Goal: Information Seeking & Learning: Compare options

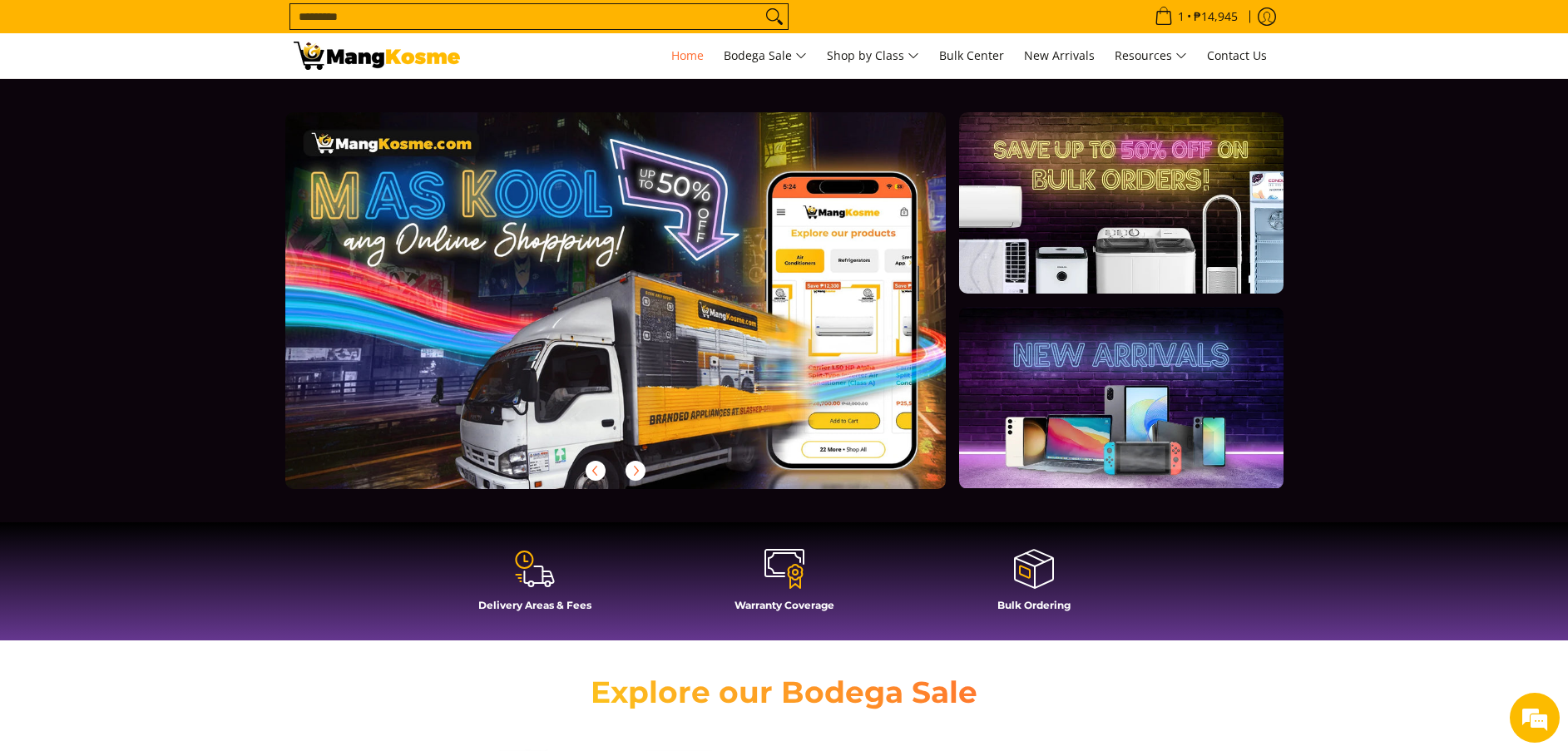
scroll to position [0, 662]
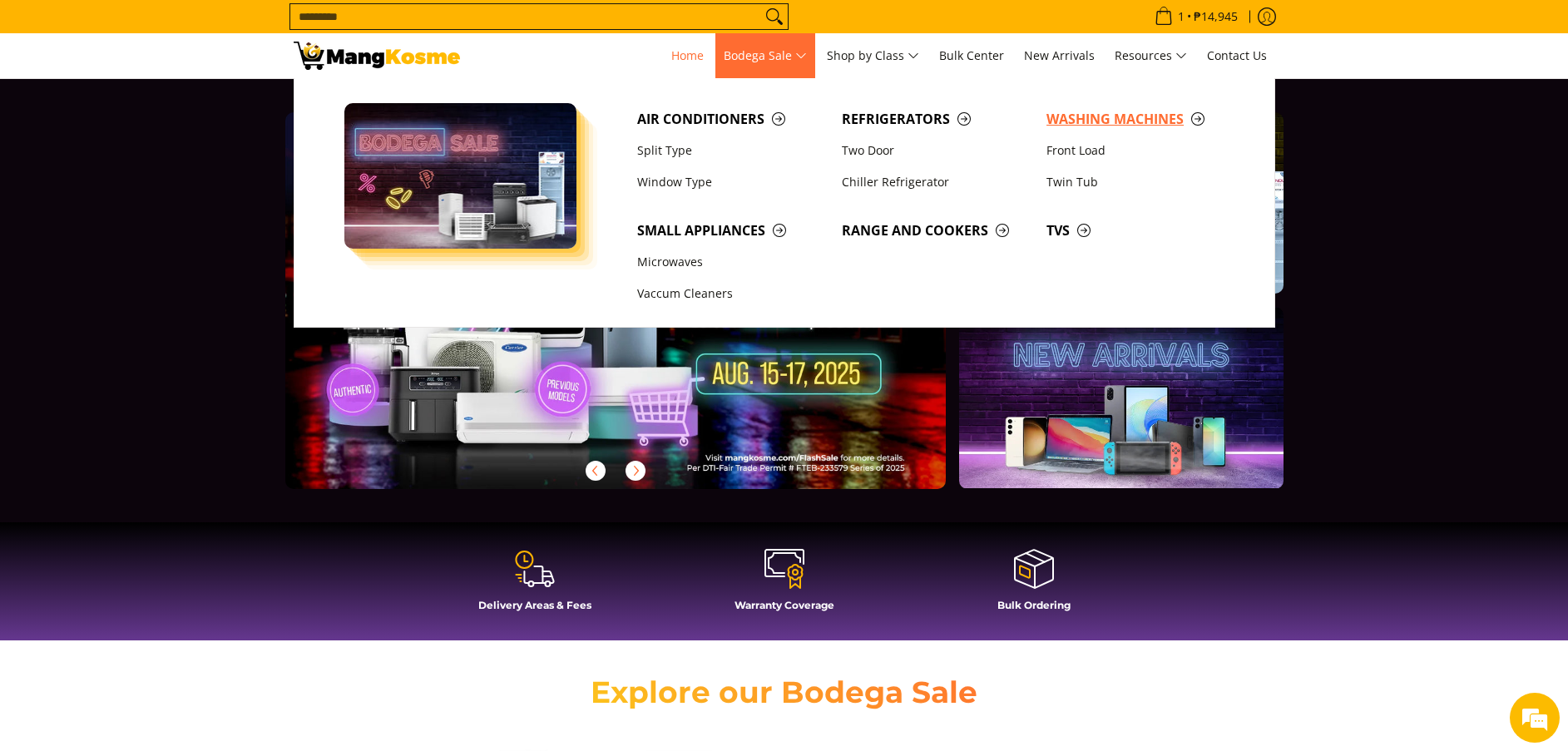
click at [1055, 116] on span "Washing Machines" at bounding box center [1140, 119] width 188 height 21
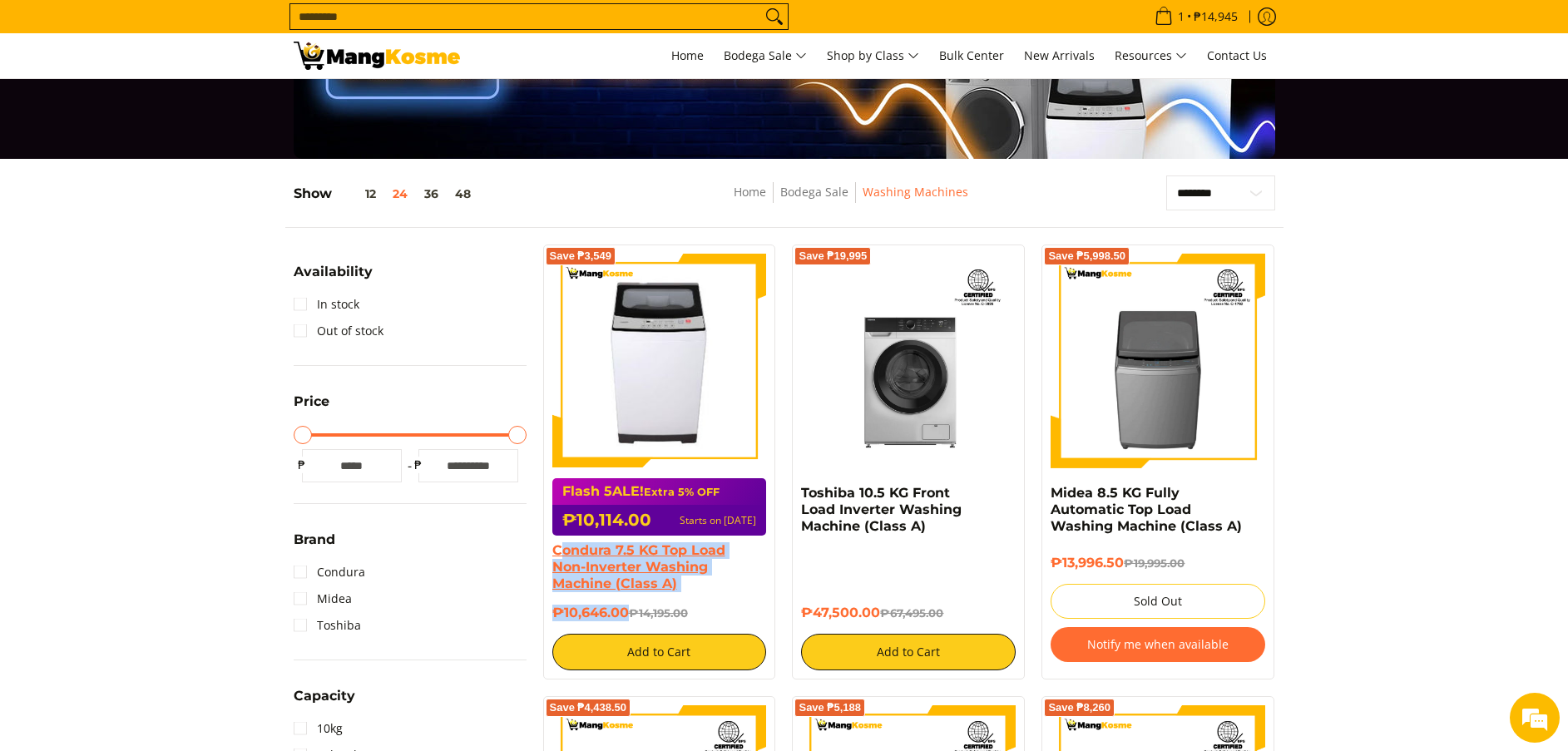
copy div "ondura 7.5 KG Top Load Non-Inverter Washing Machine (Class A) ₱10,646.00"
copy div "Condura 7.5 KG Top Load Non-Inverter Washing Machine (Class A) ₱10,646.00"
drag, startPoint x: 628, startPoint y: 614, endPoint x: 549, endPoint y: 550, distance: 101.7
click at [549, 550] on div "Save ₱3,549 Flash 5ALE! Extra 5% OFF ₱10,114.00 Starts on Aug 15 Condura 7.5 KG…" at bounding box center [659, 461] width 233 height 435
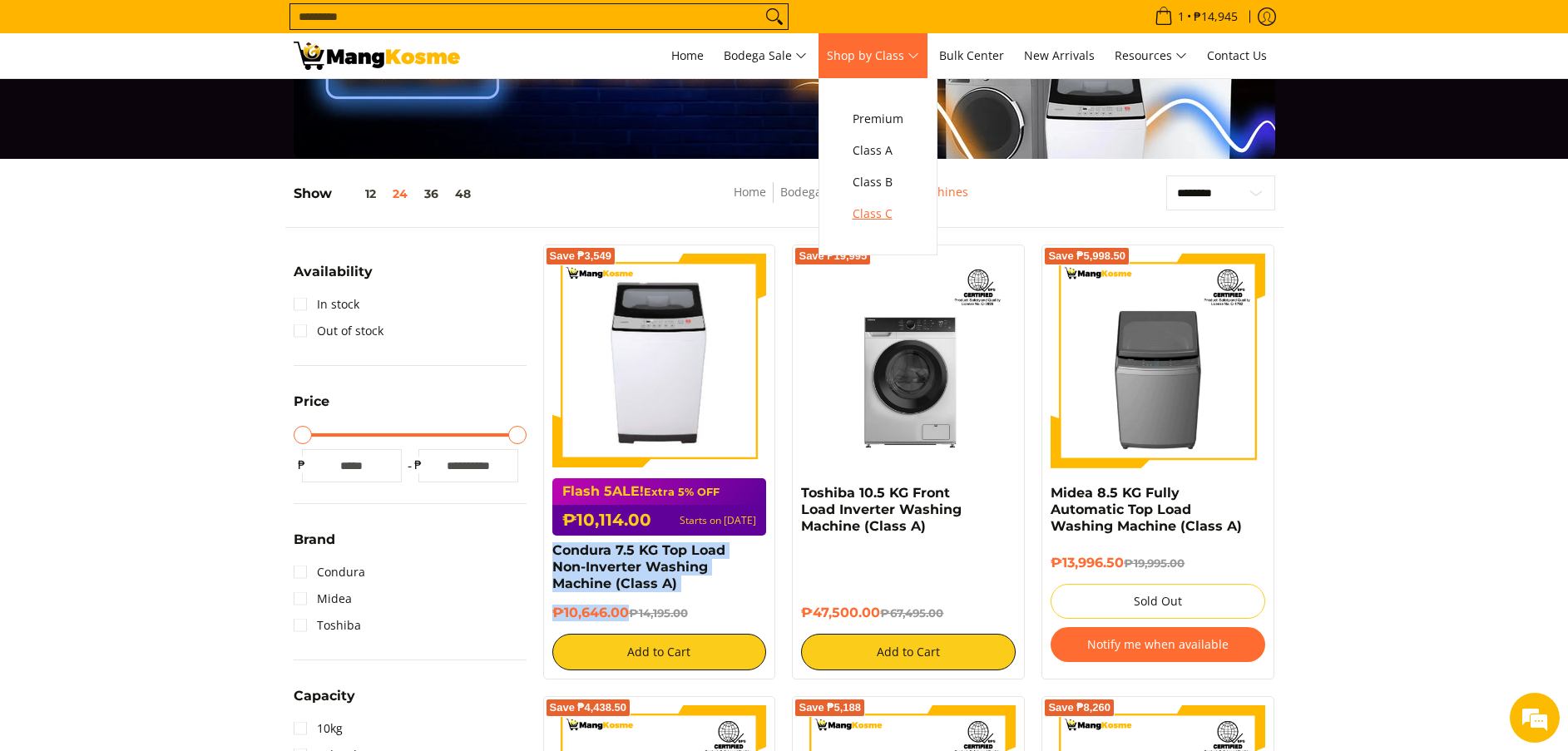
click at [882, 210] on span "Class C" at bounding box center [878, 214] width 51 height 21
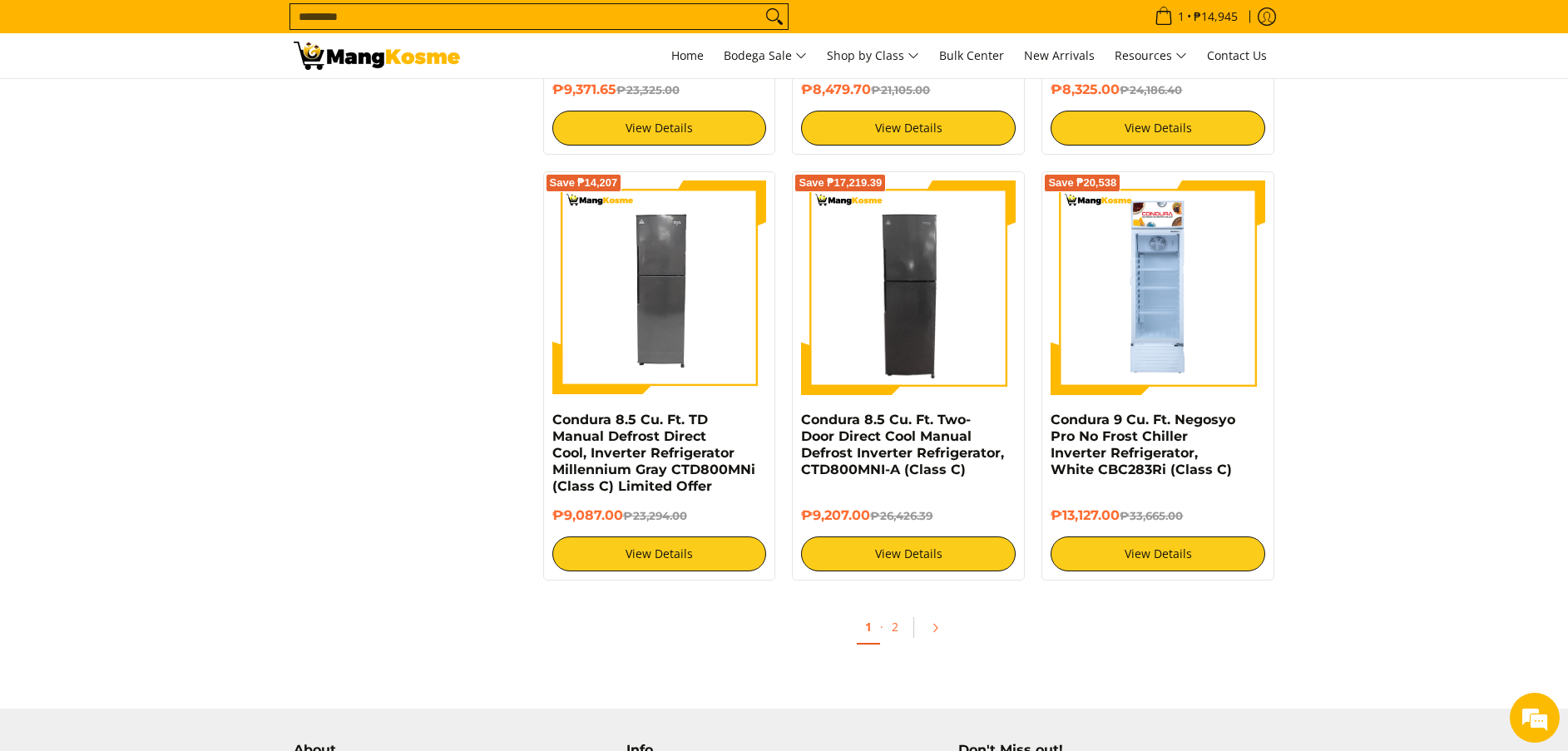
scroll to position [3091, 0]
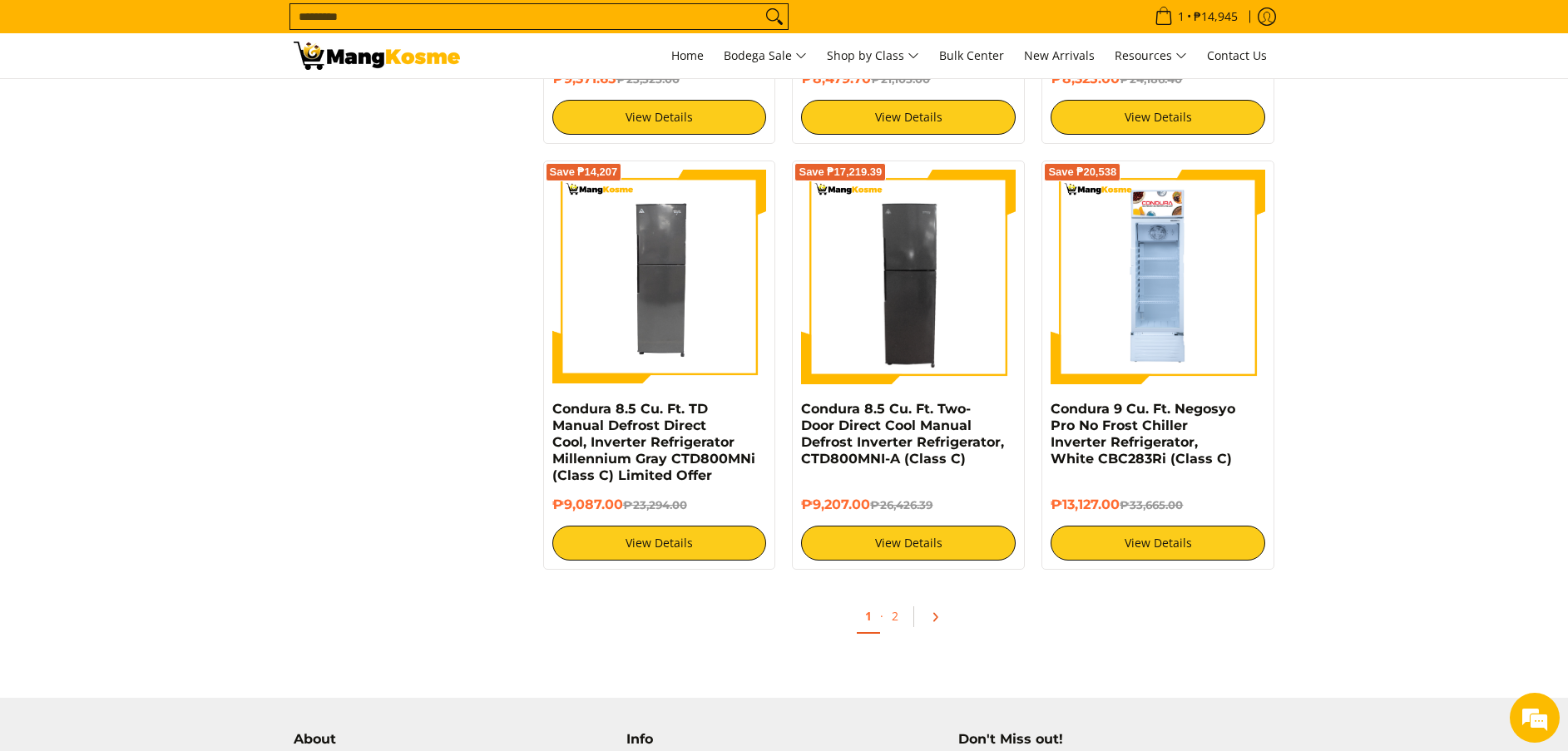
click at [940, 616] on icon "Pagination" at bounding box center [936, 617] width 12 height 12
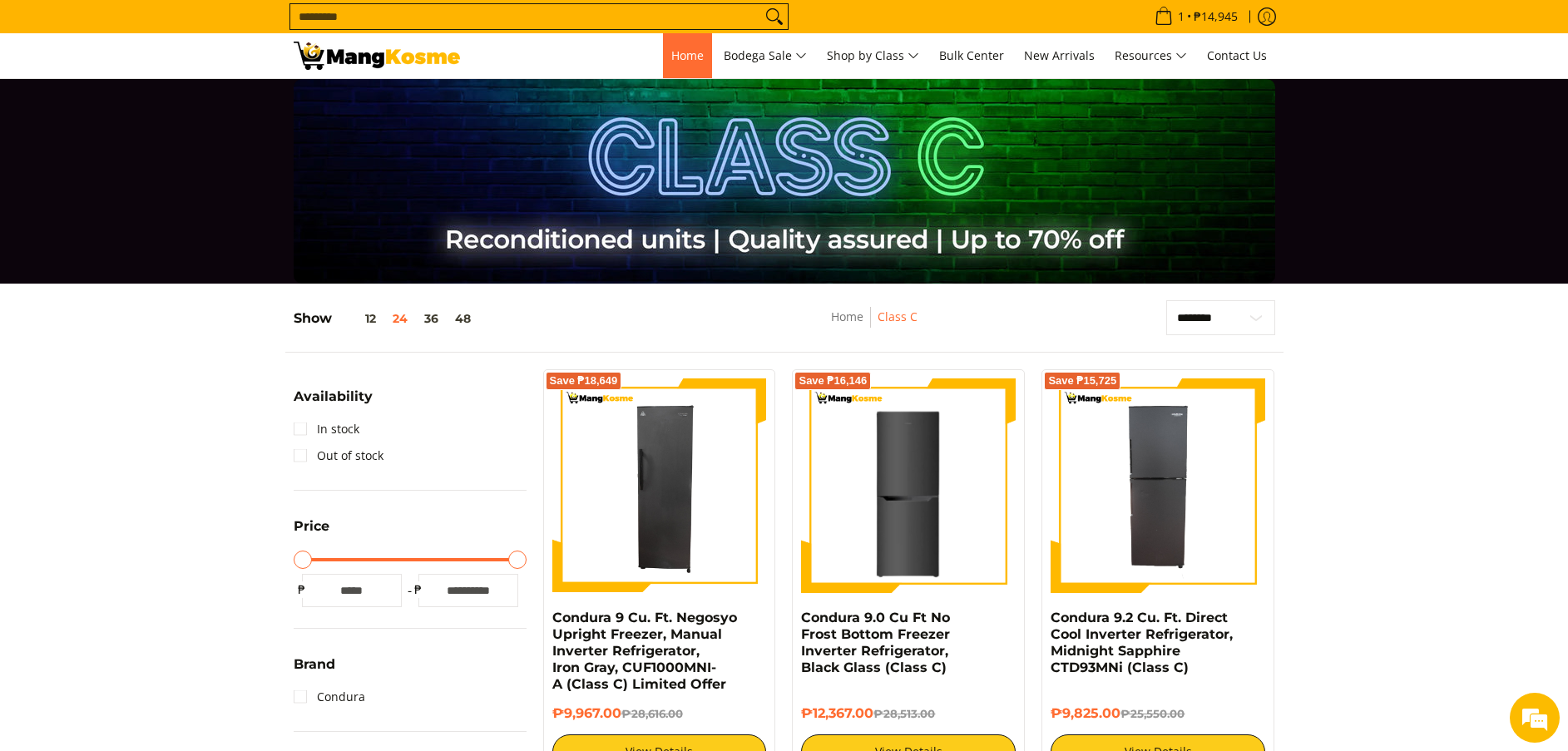
click at [676, 34] on link "Home" at bounding box center [687, 56] width 49 height 45
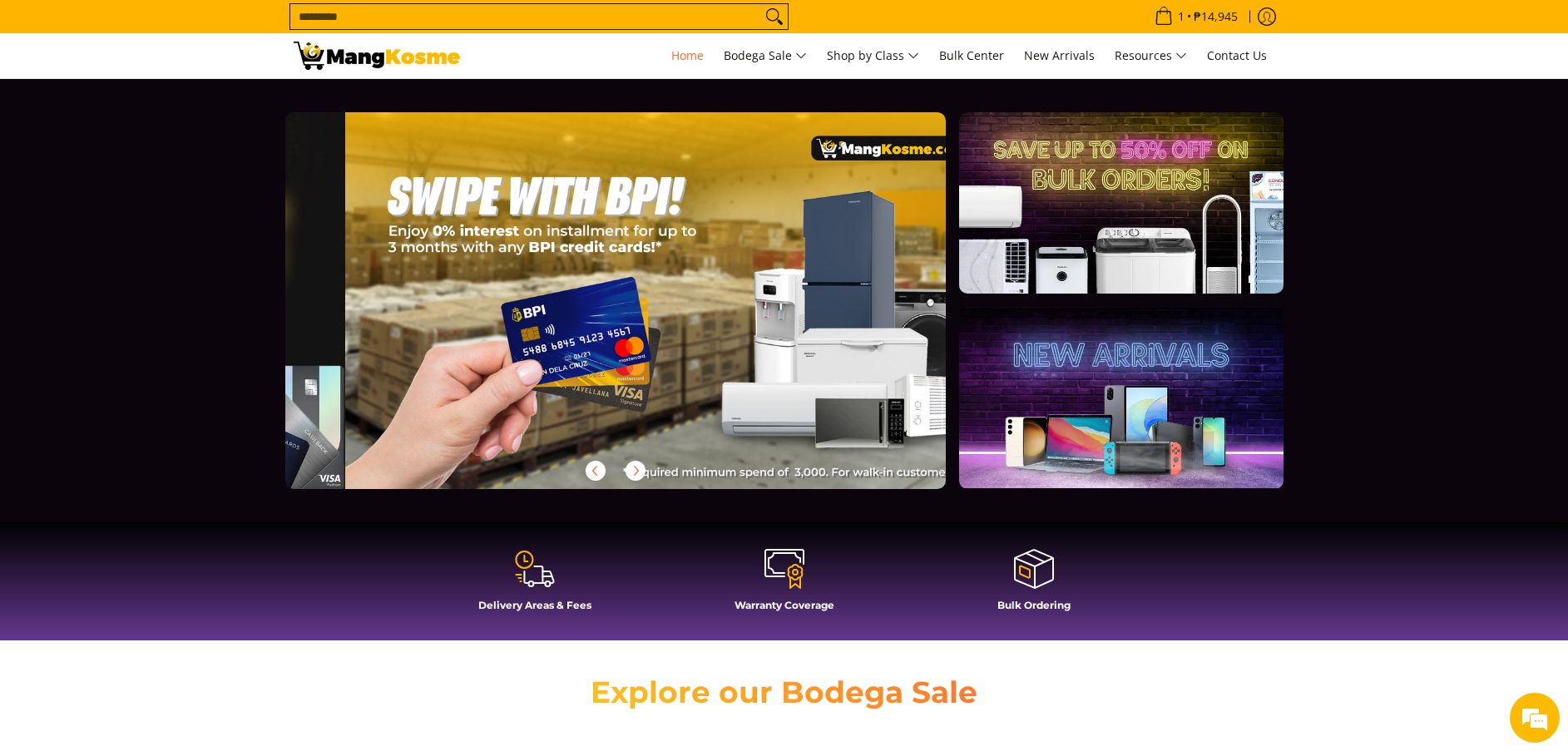
scroll to position [0, 1985]
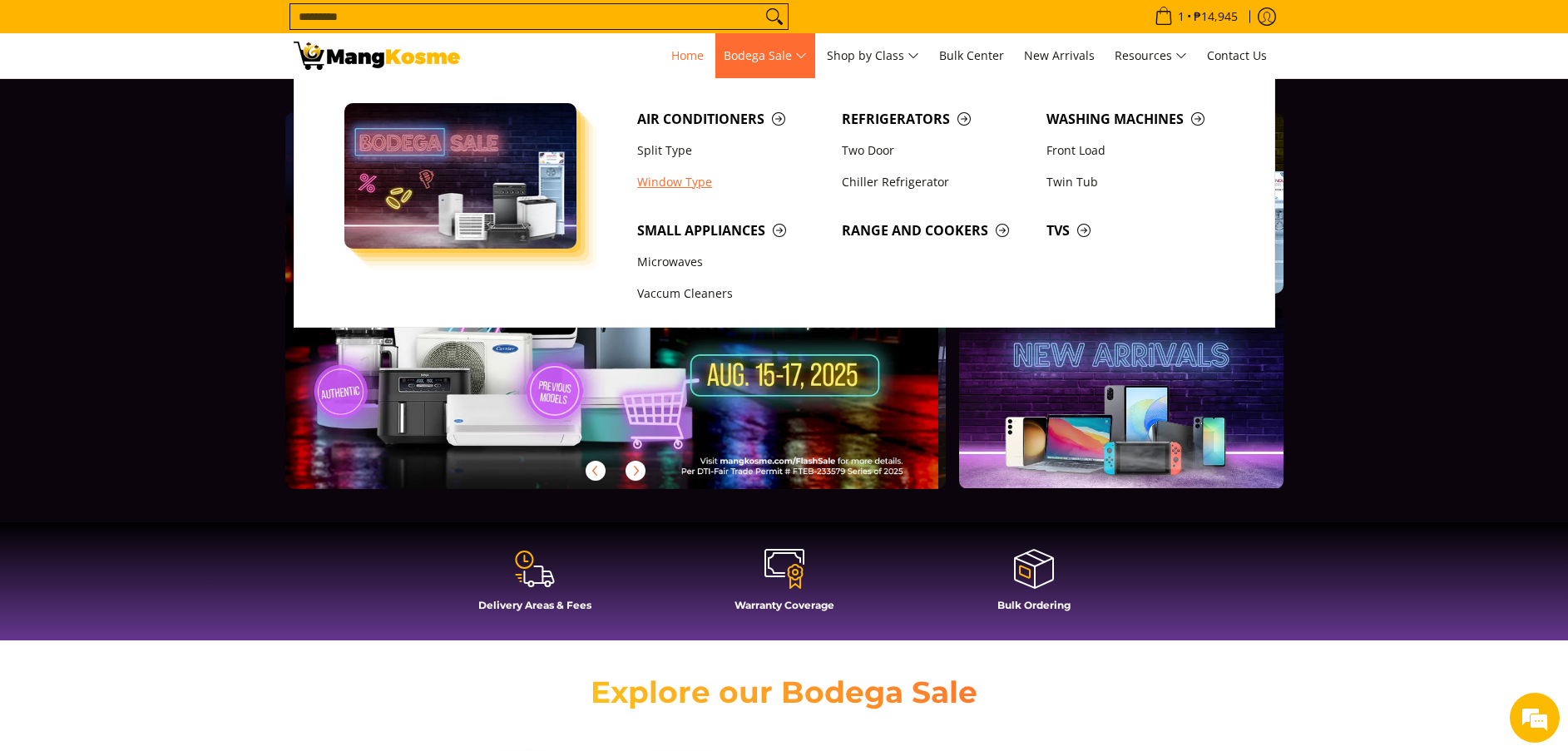
drag, startPoint x: 696, startPoint y: 182, endPoint x: 578, endPoint y: 335, distance: 193.2
click at [696, 182] on link "Window Type" at bounding box center [731, 183] width 205 height 32
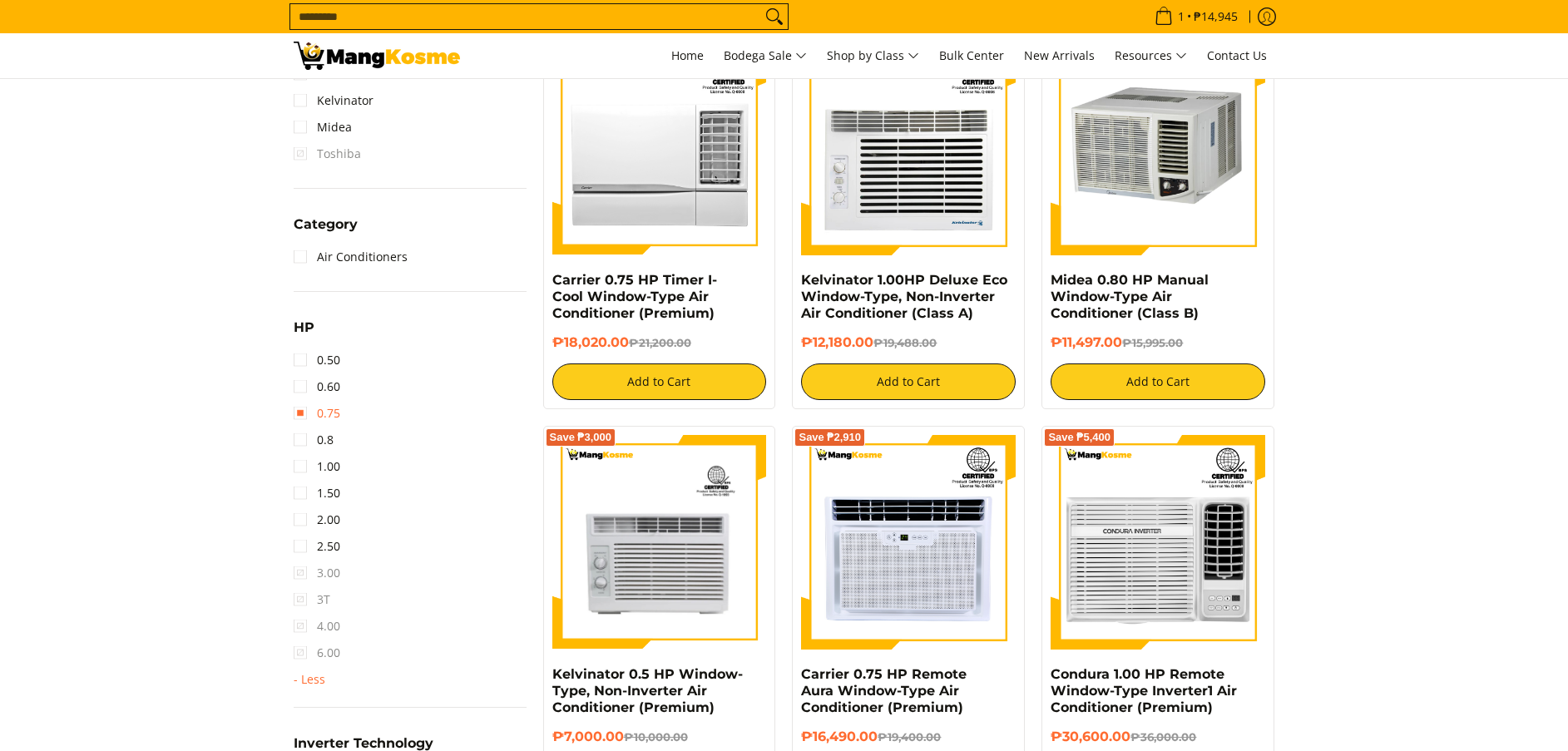
click at [331, 407] on link "0.75" at bounding box center [317, 413] width 46 height 27
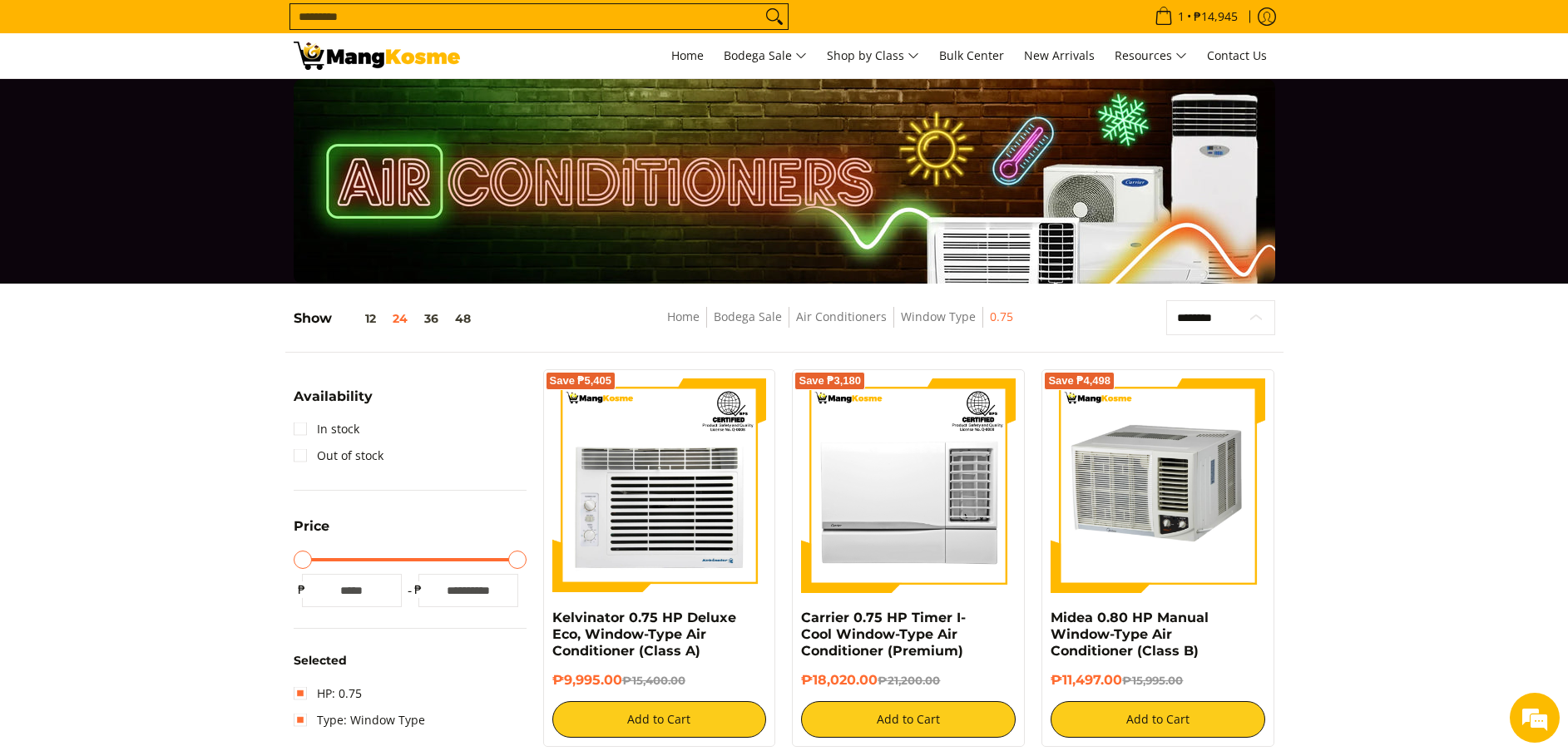
drag, startPoint x: 1229, startPoint y: 311, endPoint x: 1232, endPoint y: 318, distance: 7.6
click at [1228, 312] on select "**********" at bounding box center [1220, 317] width 109 height 35
select select "**********"
click at [1166, 301] on select "**********" at bounding box center [1220, 317] width 109 height 35
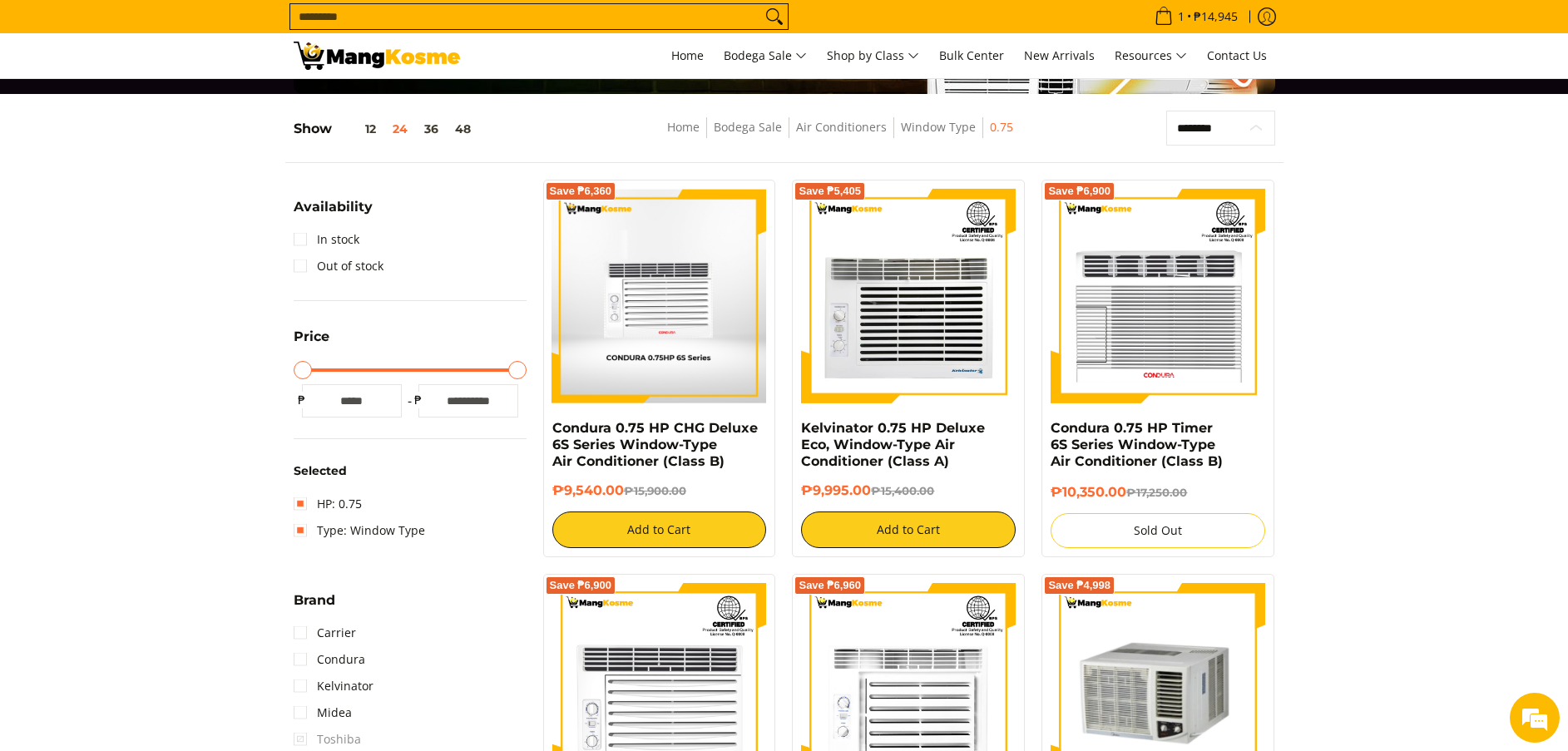
scroll to position [221, 0]
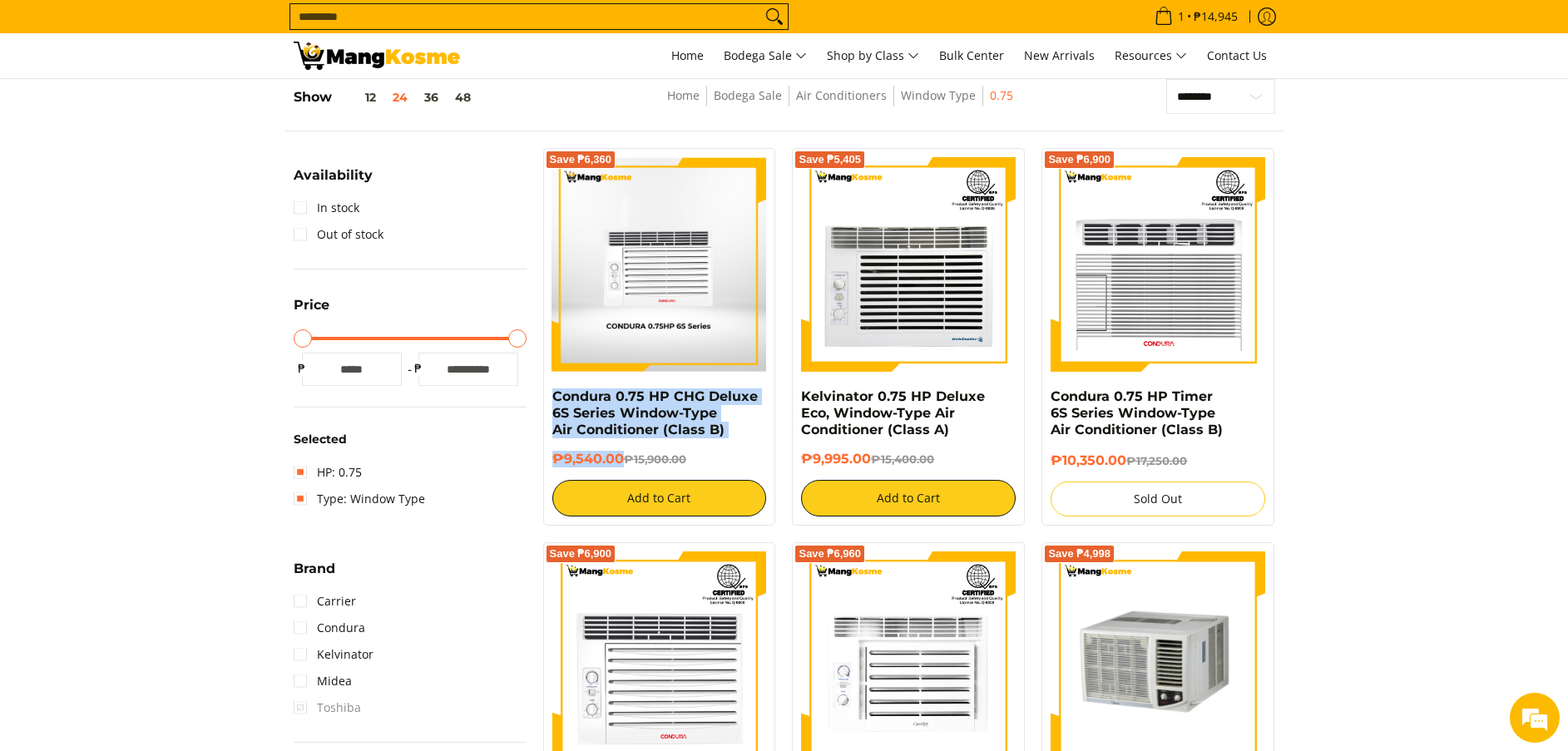
drag, startPoint x: 622, startPoint y: 461, endPoint x: 542, endPoint y: 392, distance: 105.6
click at [543, 392] on div "Save ₱6,360 Condura 0.75 HP CHG Deluxe 6S Series Window-Type Air Conditioner (C…" at bounding box center [659, 337] width 233 height 378
copy div "Condura 0.75 HP CHG Deluxe 6S Series Window-Type Air Conditioner (Class B) ₱9,5…"
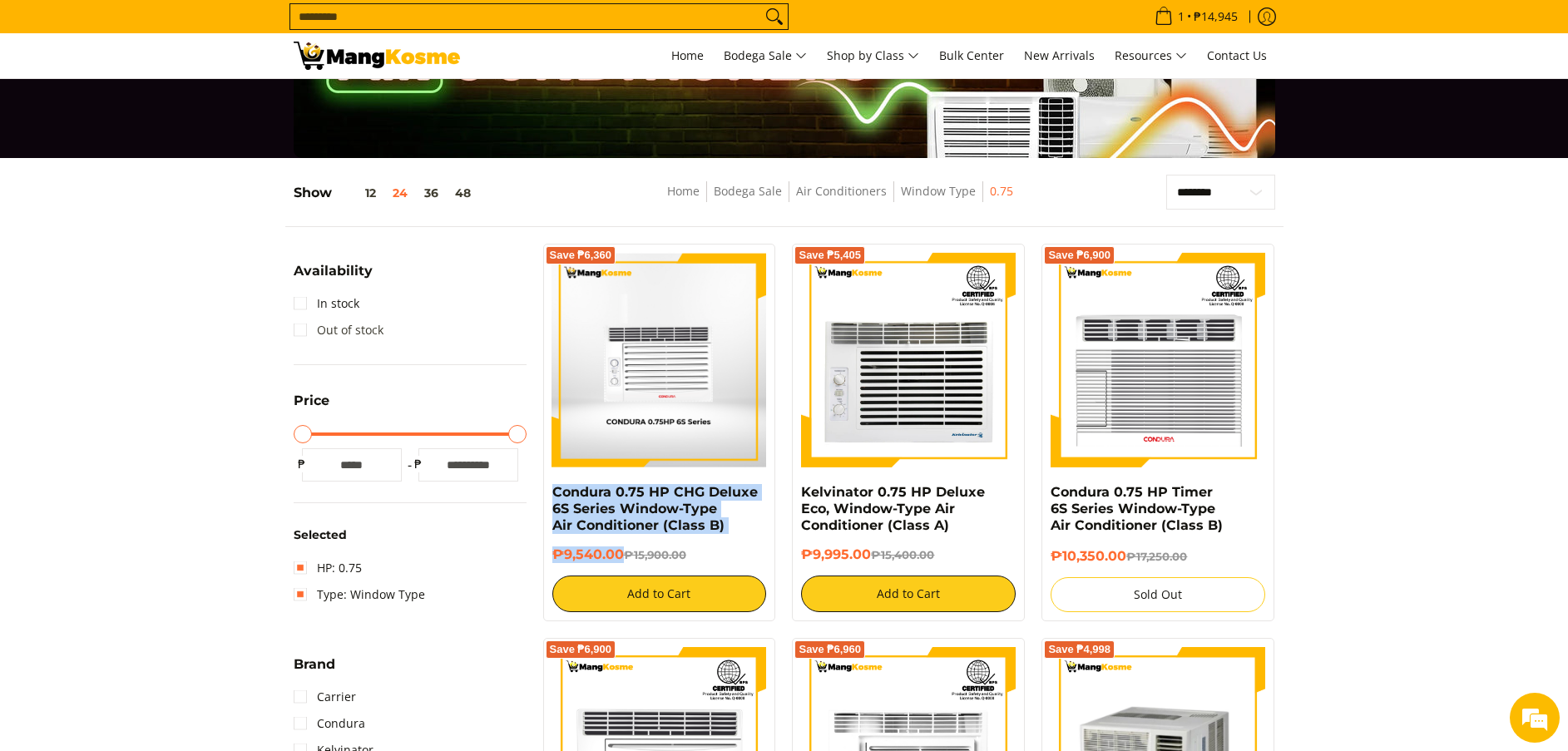
scroll to position [125, 0]
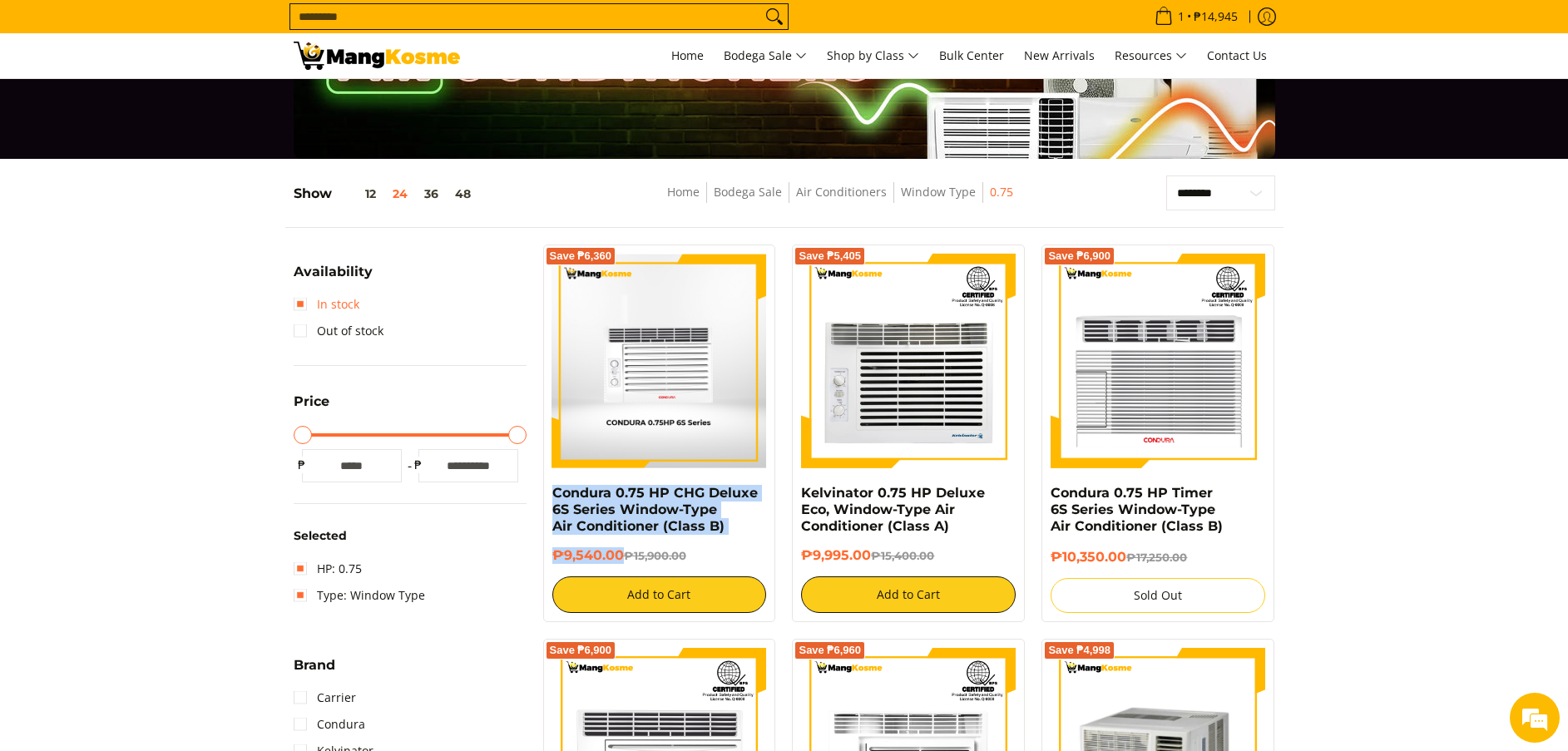
click at [320, 304] on link "In stock" at bounding box center [327, 305] width 66 height 27
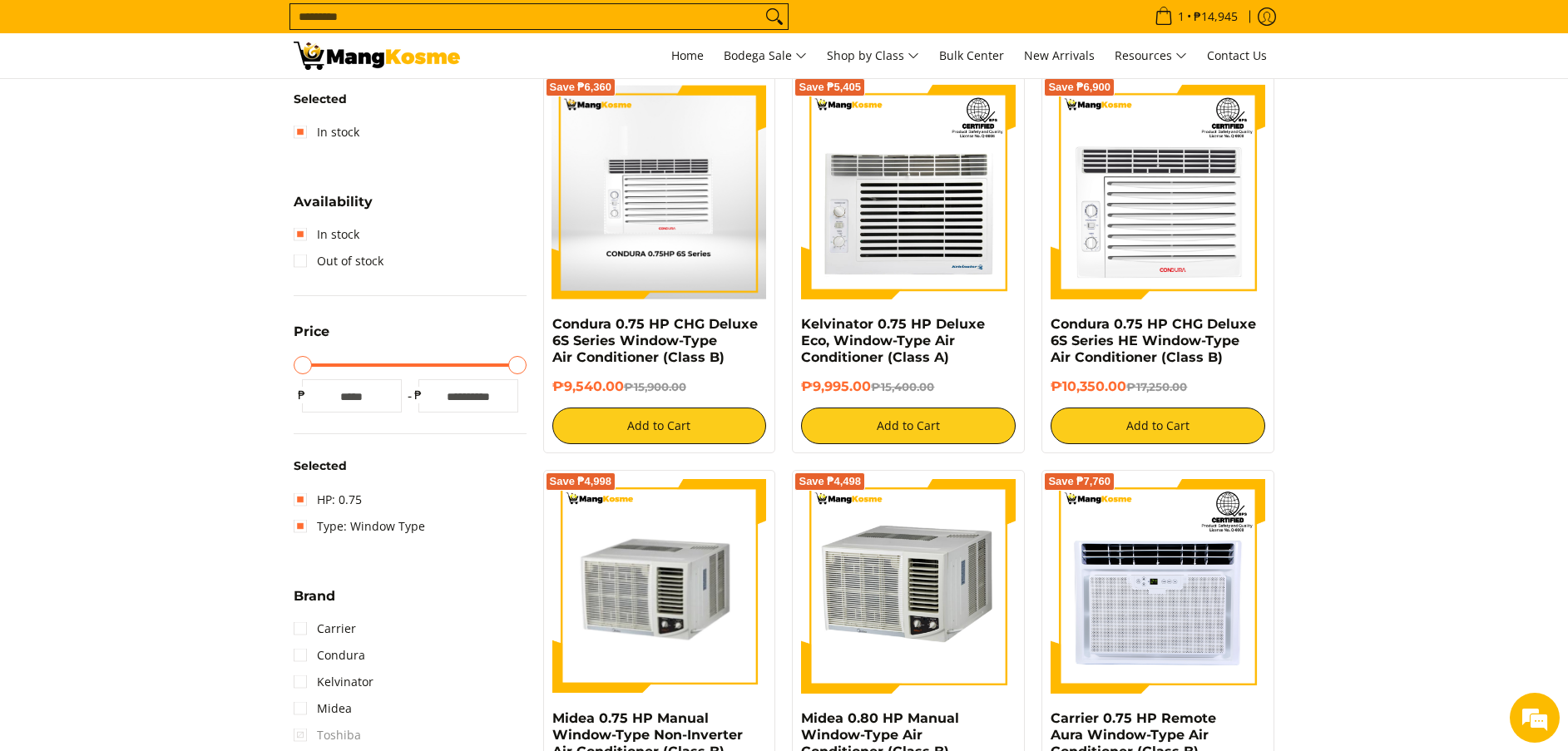
scroll to position [221, 0]
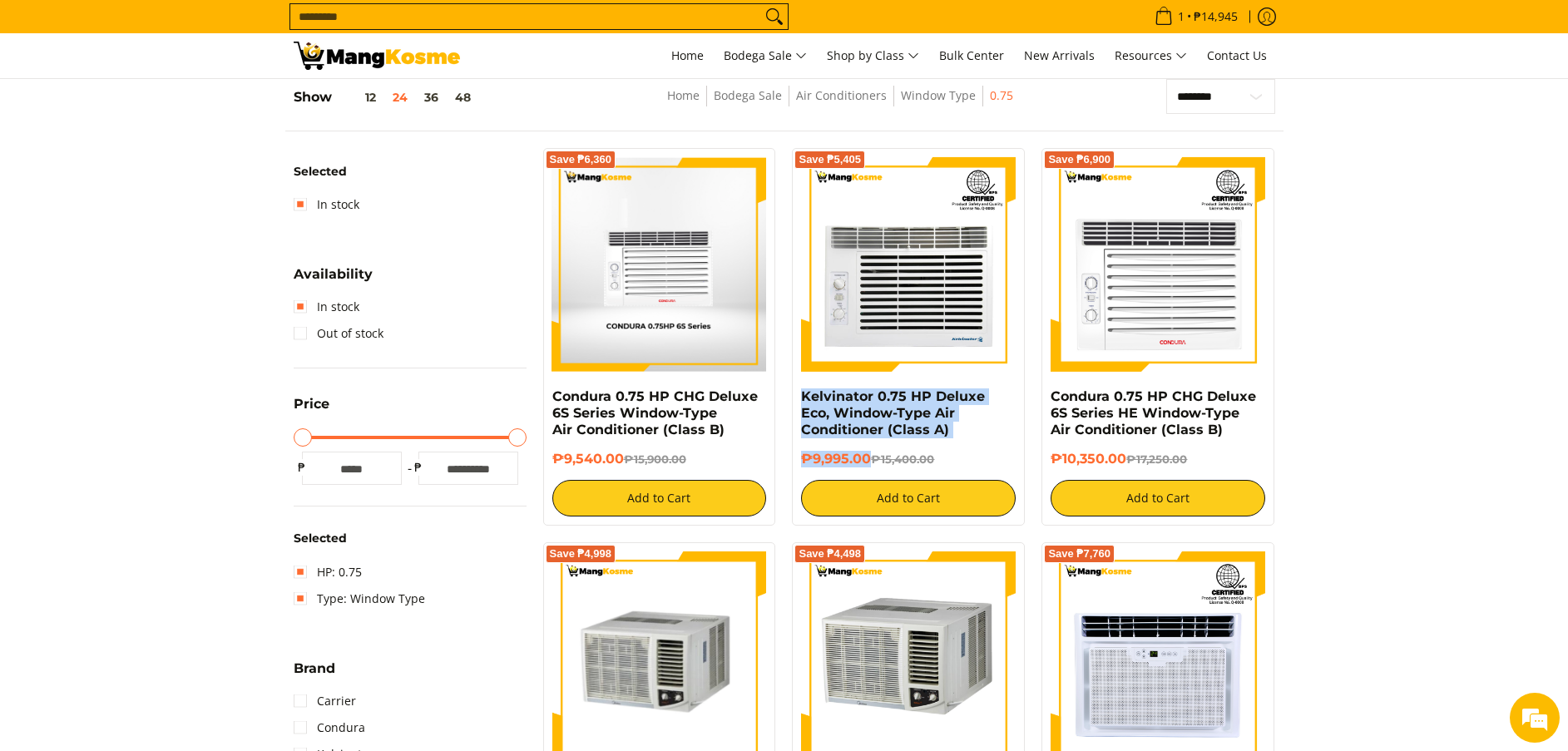
copy div "Kelvinator 0.75 HP Deluxe Eco, Window-Type Air Conditioner (Class A) ₱9,995.00"
drag, startPoint x: 871, startPoint y: 455, endPoint x: 797, endPoint y: 392, distance: 97.2
click at [797, 392] on div "Save ₱5,405 Kelvinator 0.75 HP Deluxe Eco, Window-Type Air Conditioner (Class A…" at bounding box center [909, 337] width 233 height 378
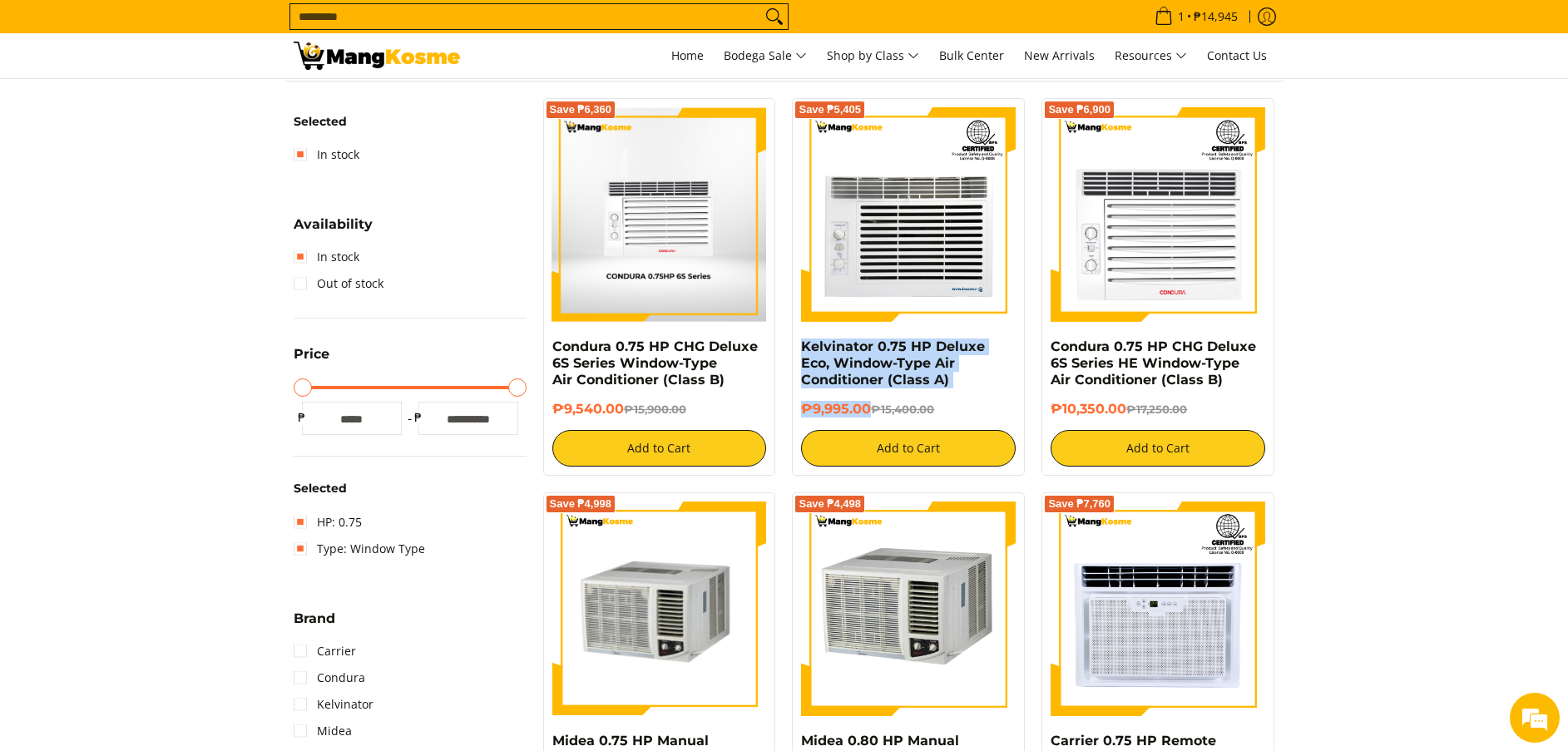
scroll to position [346, 0]
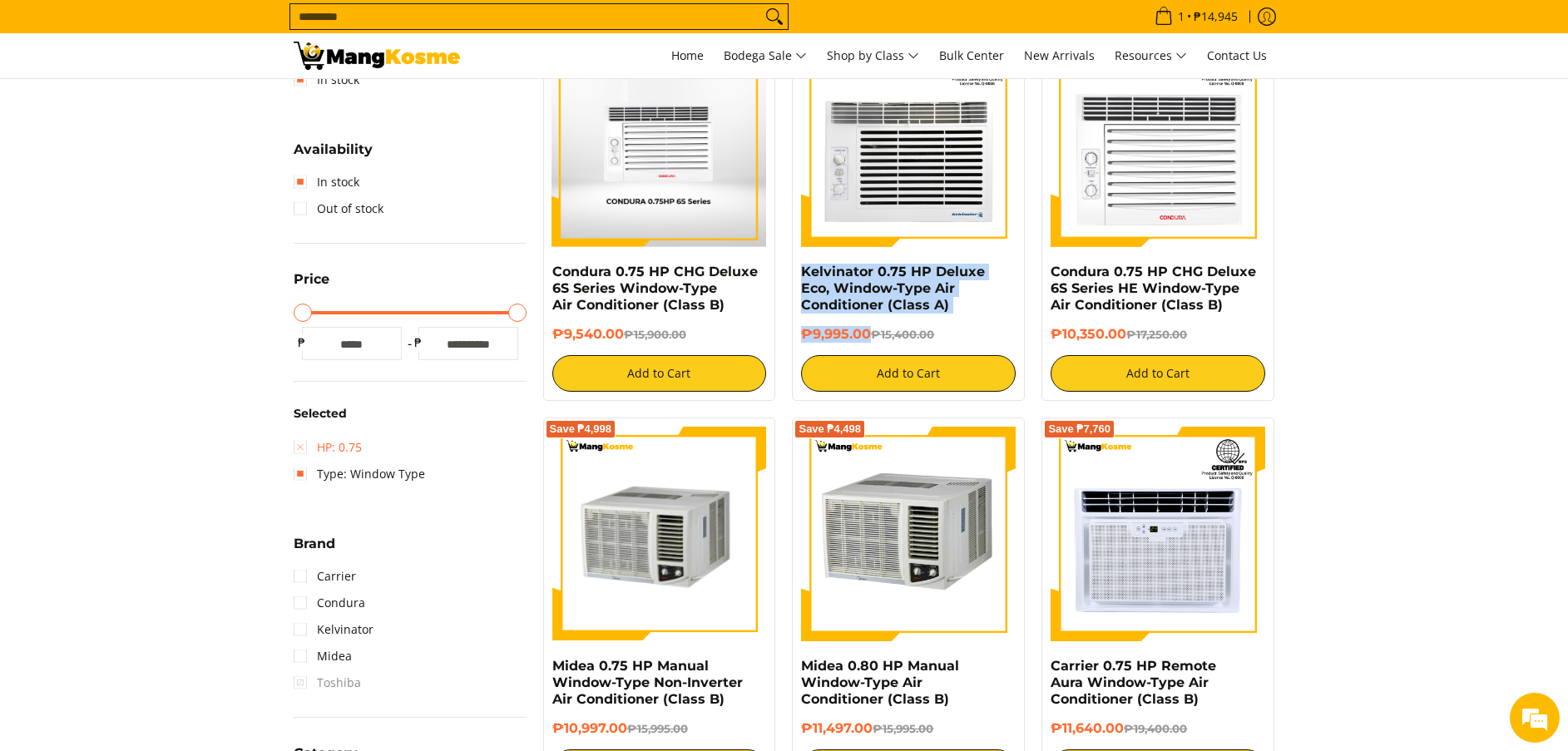
click at [331, 442] on link "HP: 0.75" at bounding box center [328, 448] width 68 height 27
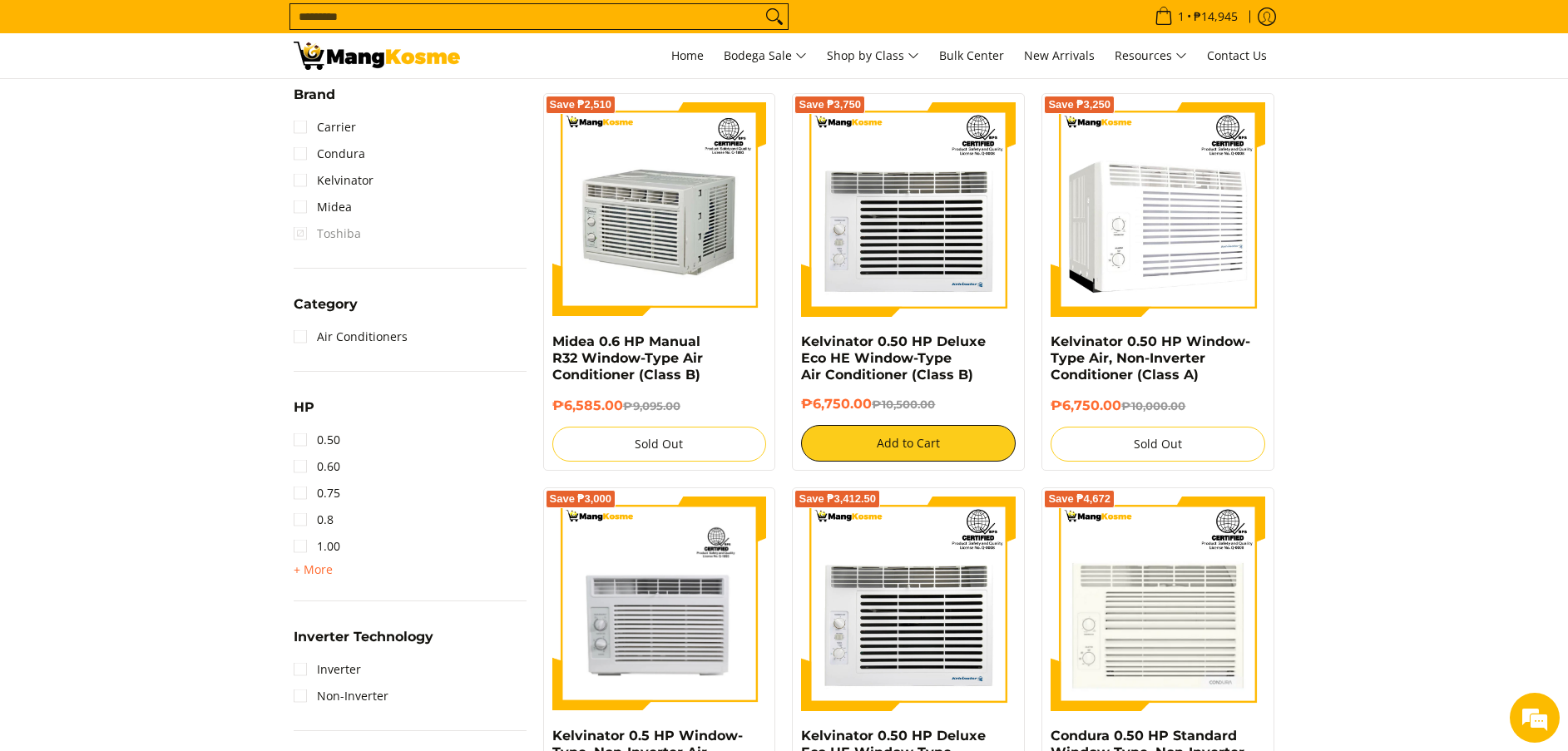
scroll to position [721, 0]
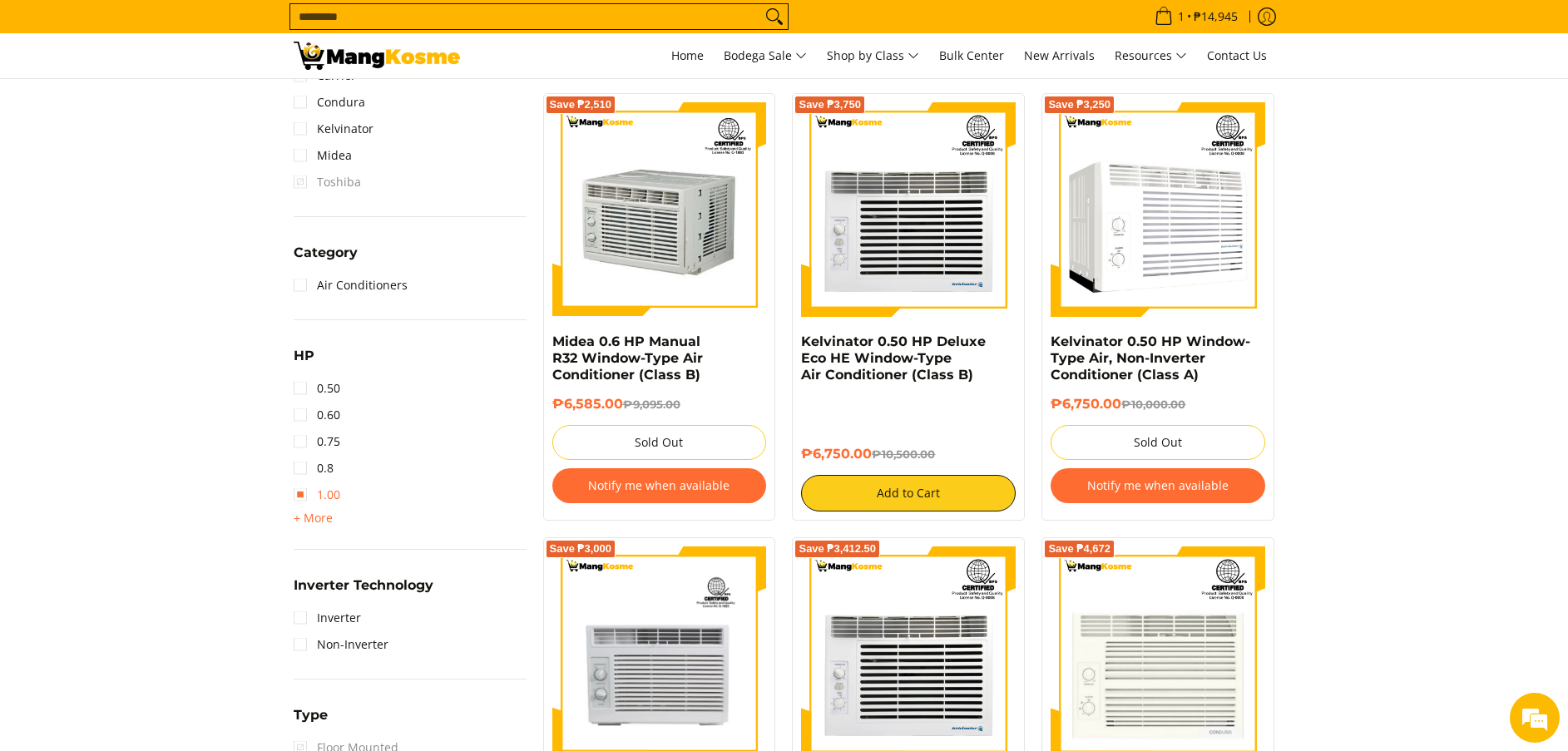
click at [331, 489] on link "1.00" at bounding box center [317, 495] width 46 height 27
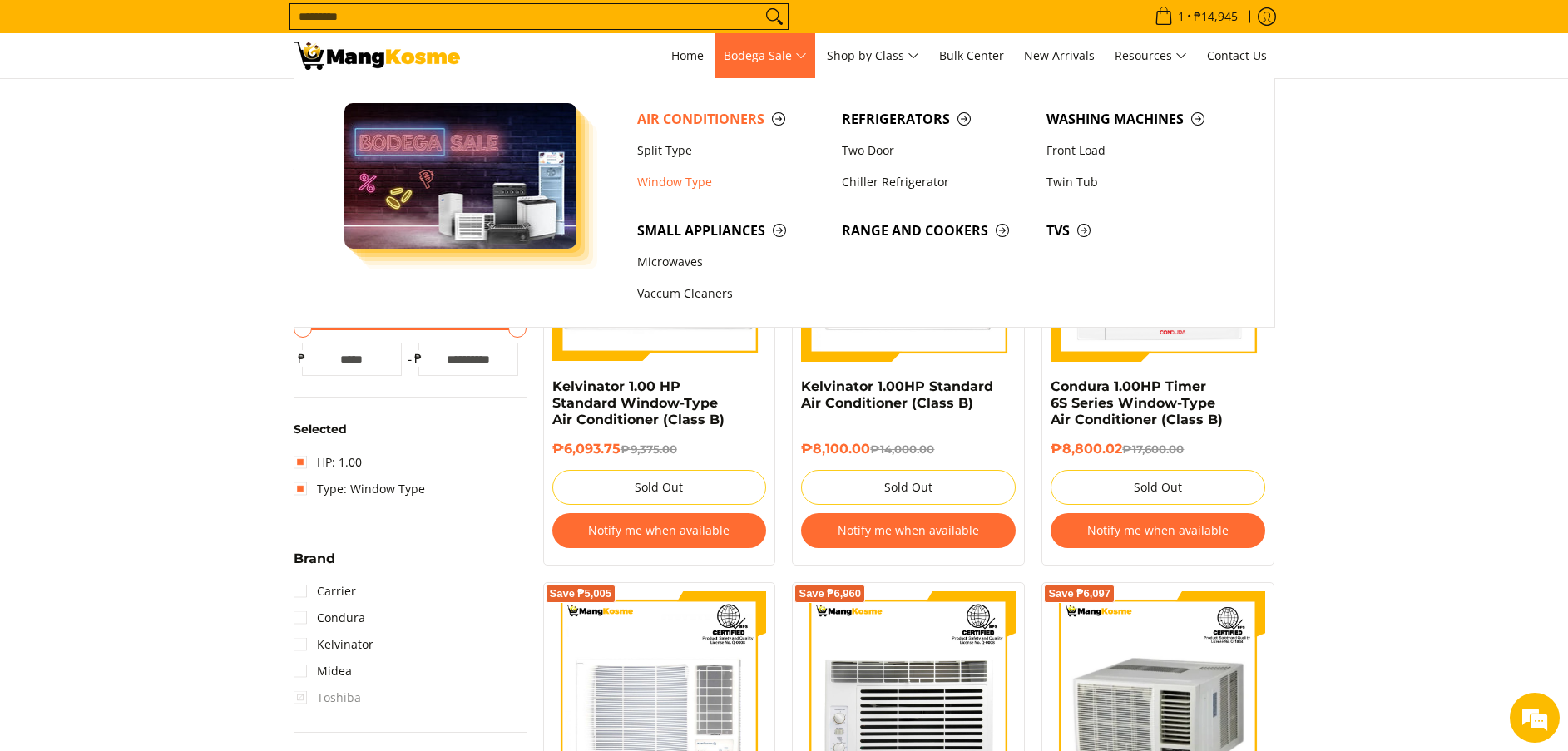
scroll to position [221, 0]
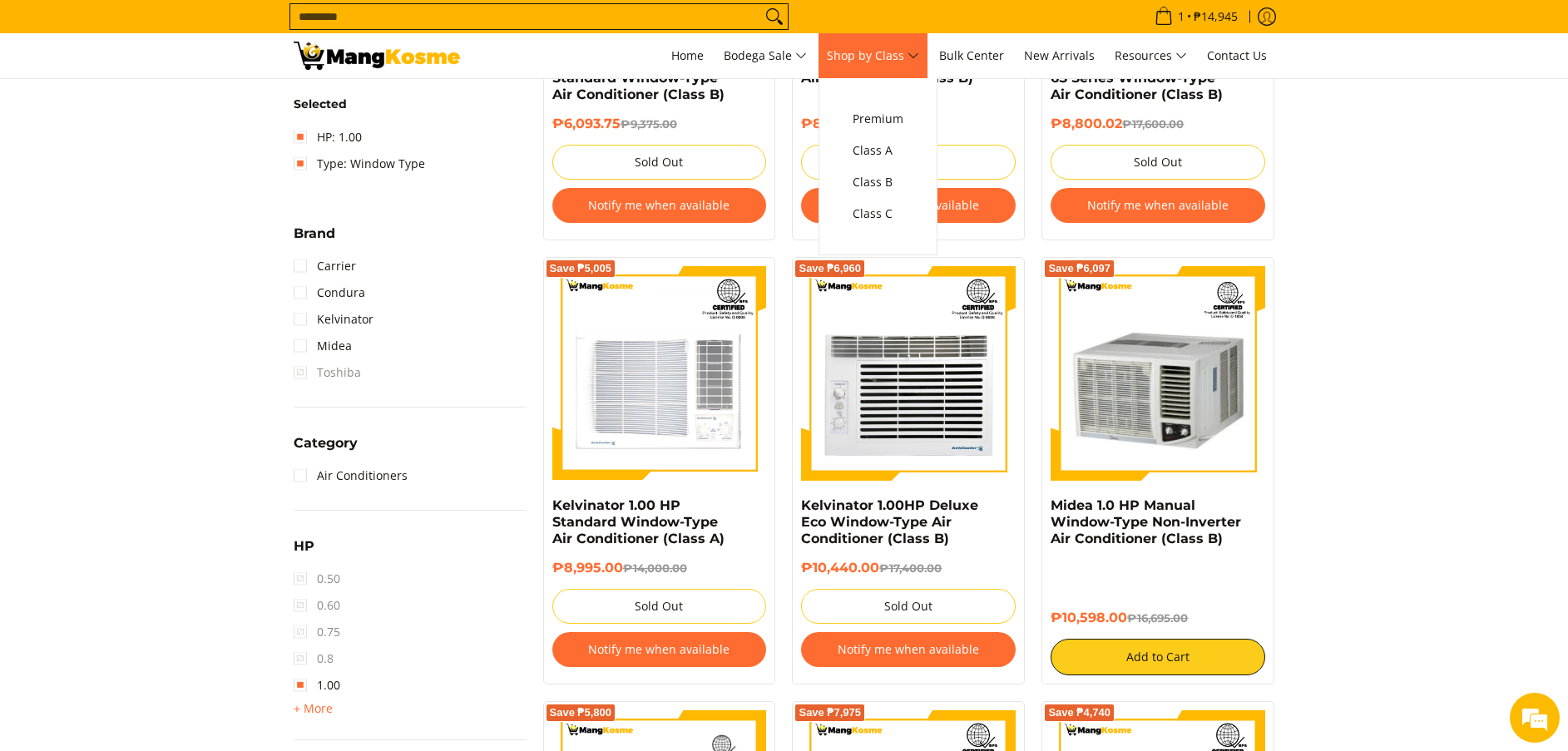
scroll to position [595, 0]
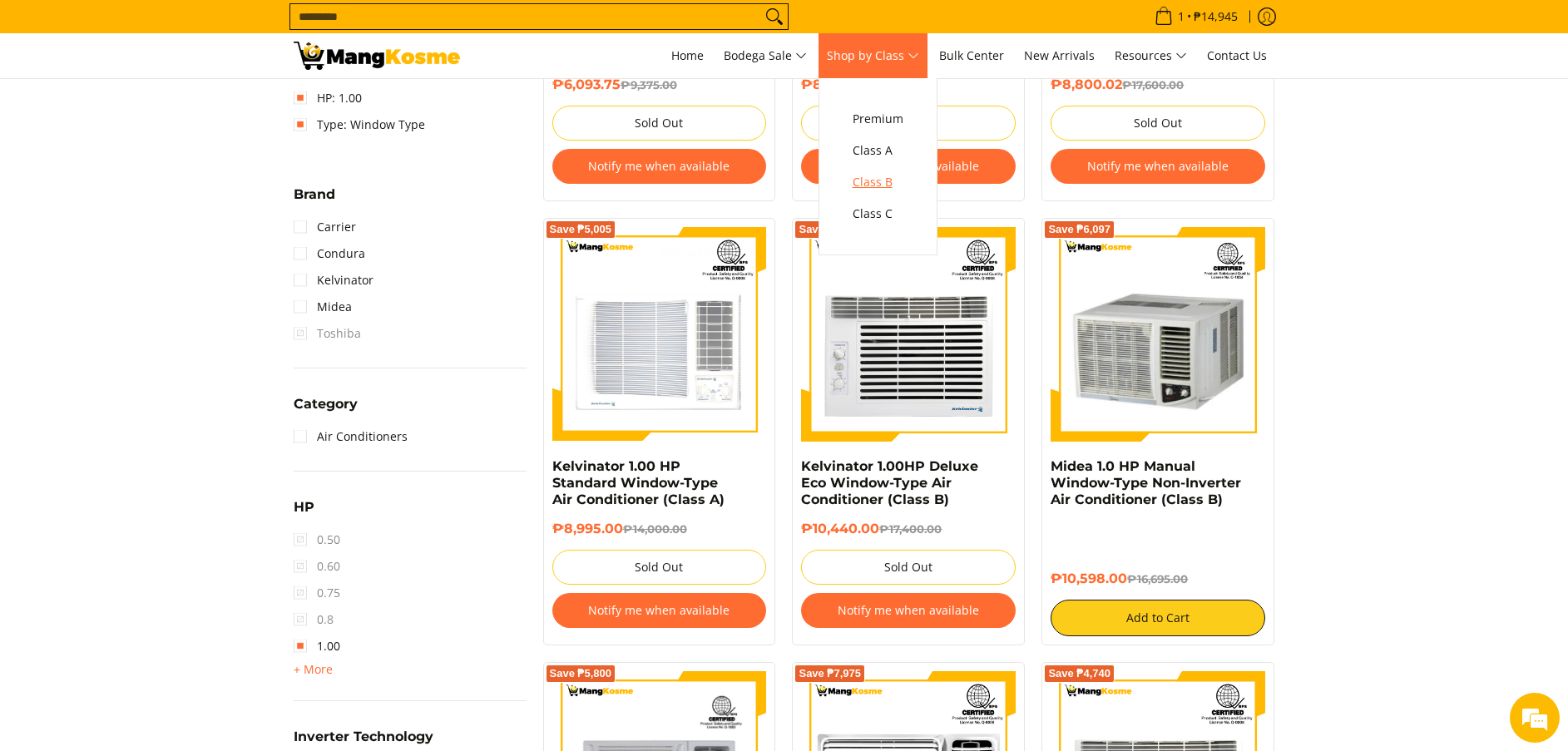
click at [871, 180] on span "Class B" at bounding box center [878, 183] width 51 height 21
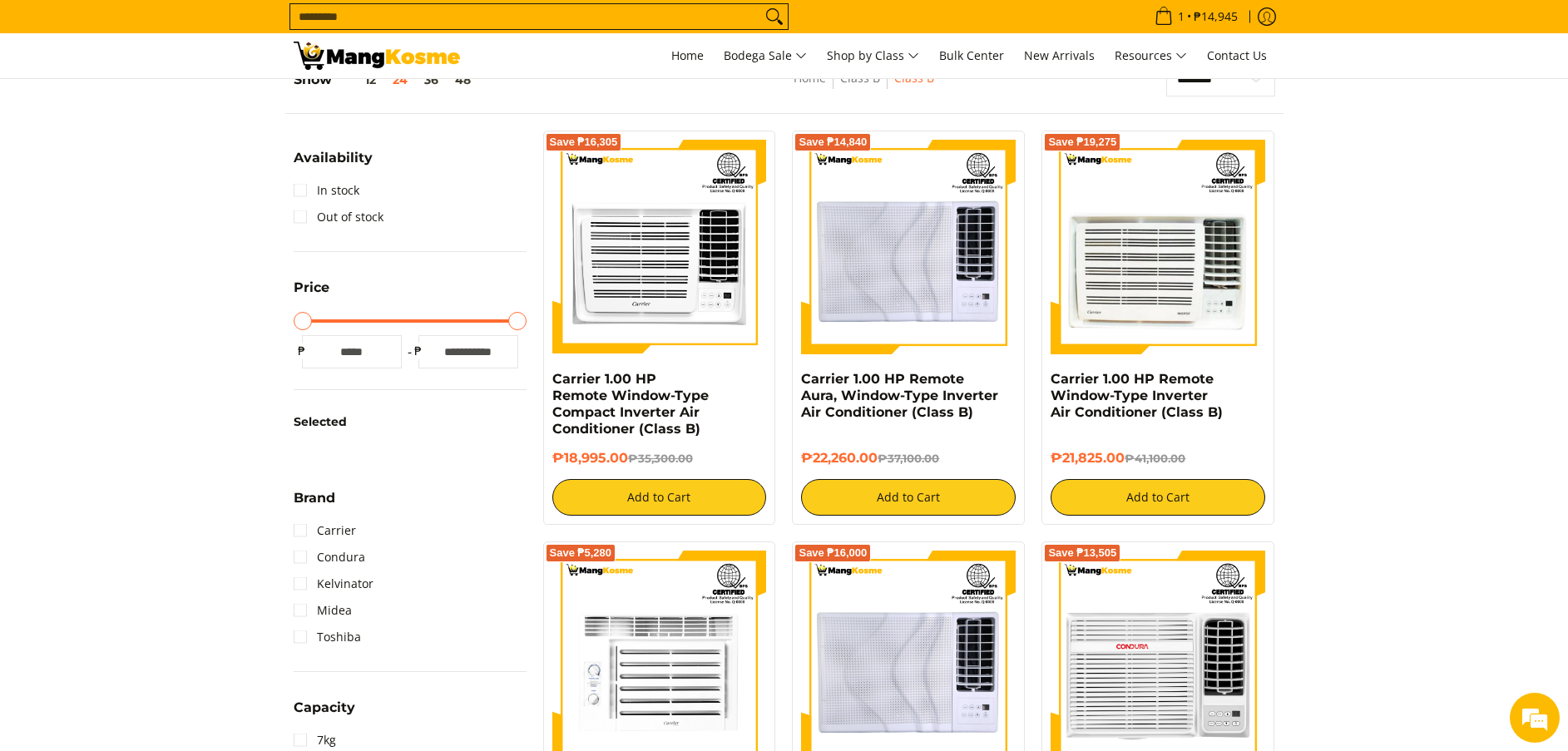
scroll to position [249, 0]
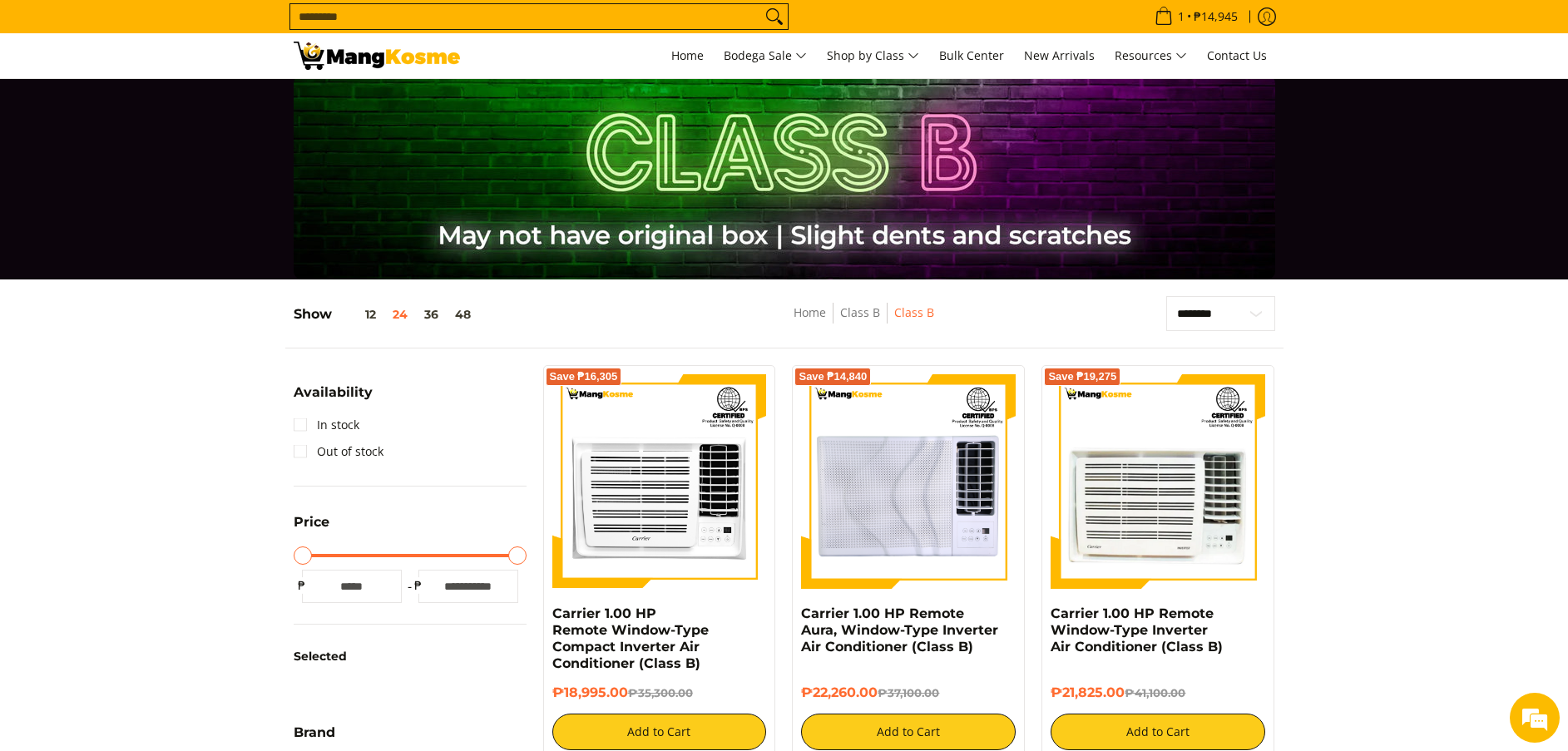
scroll to position [0, 0]
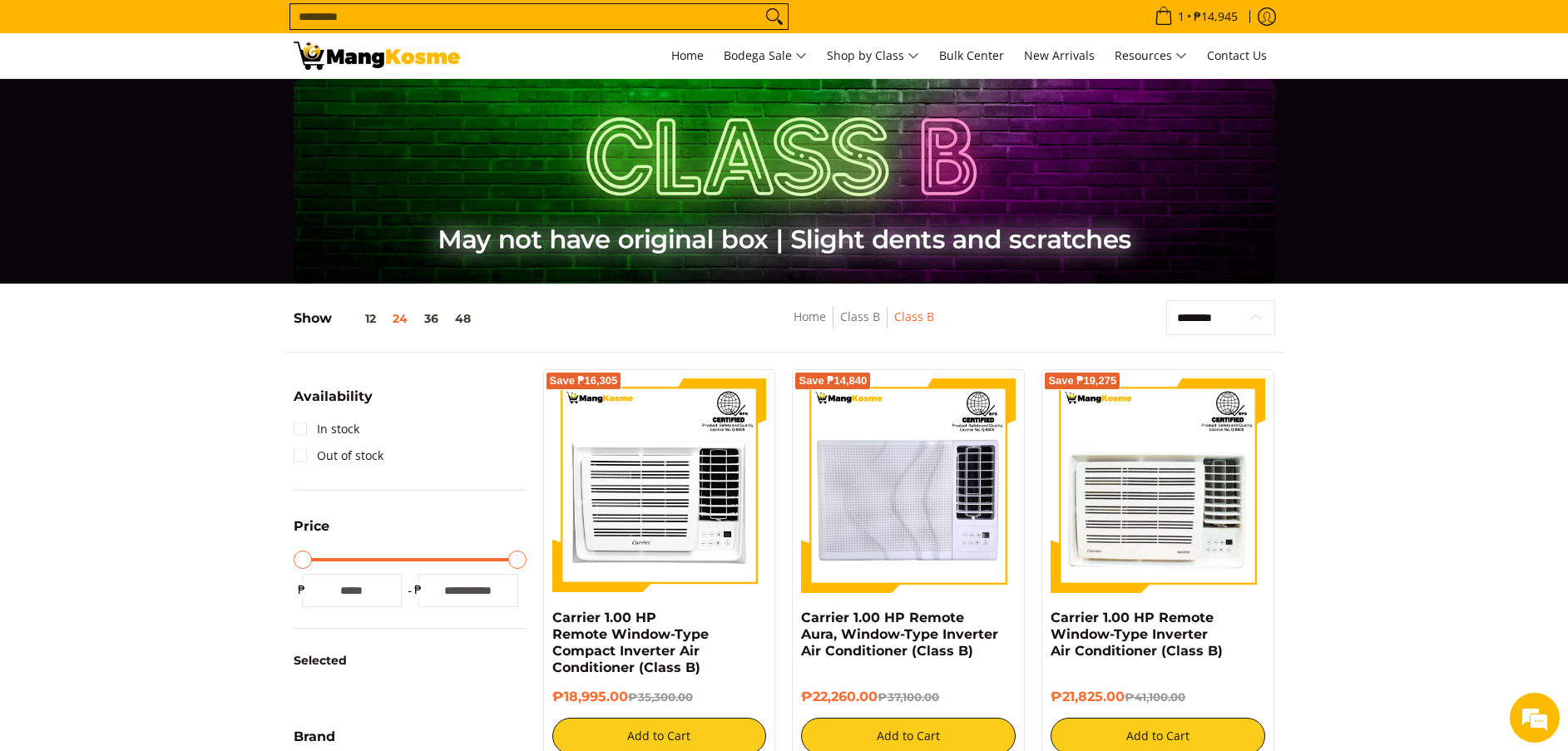
click at [1229, 317] on select "**********" at bounding box center [1220, 317] width 109 height 35
select select "**********"
click at [1166, 301] on select "**********" at bounding box center [1220, 317] width 109 height 35
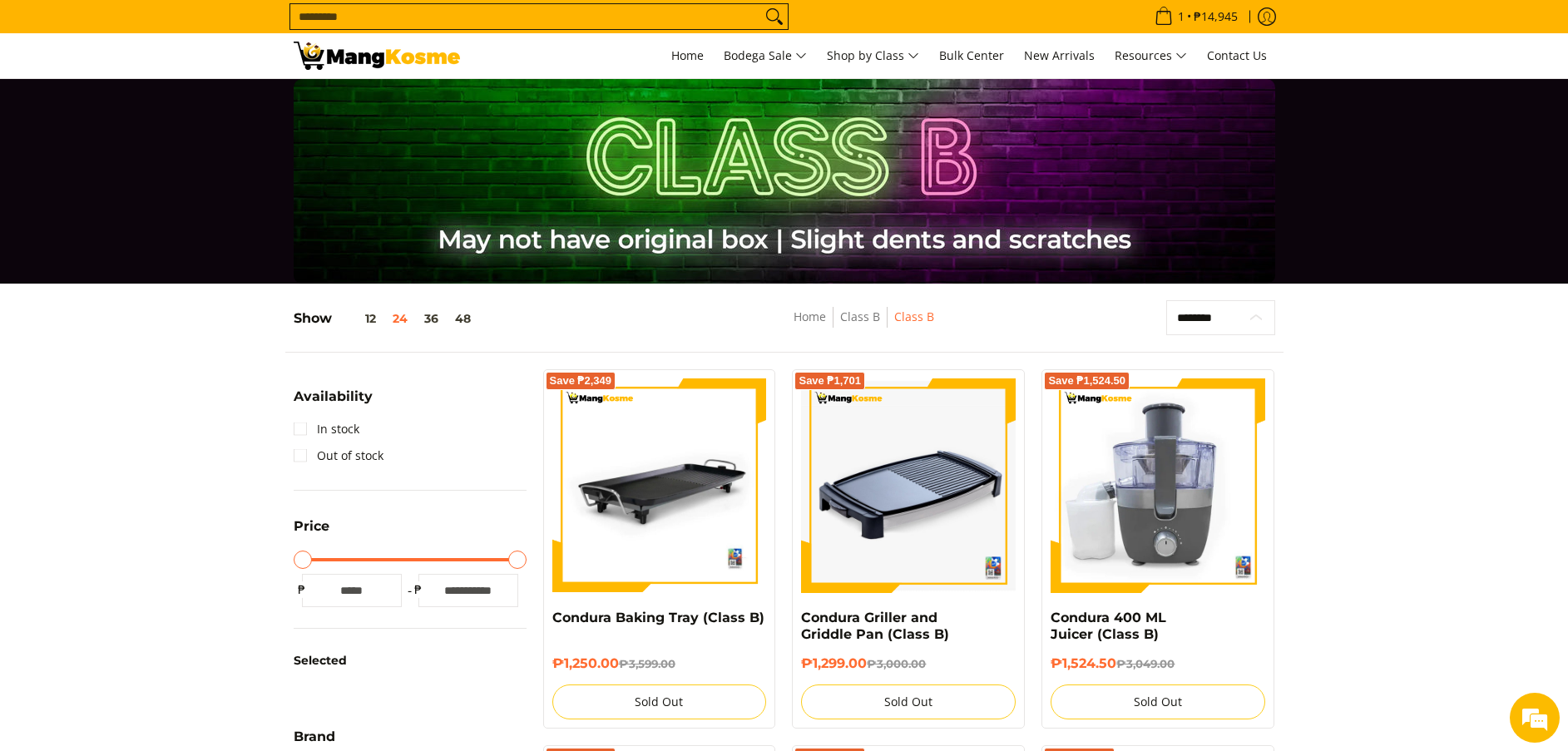
scroll to position [221, 0]
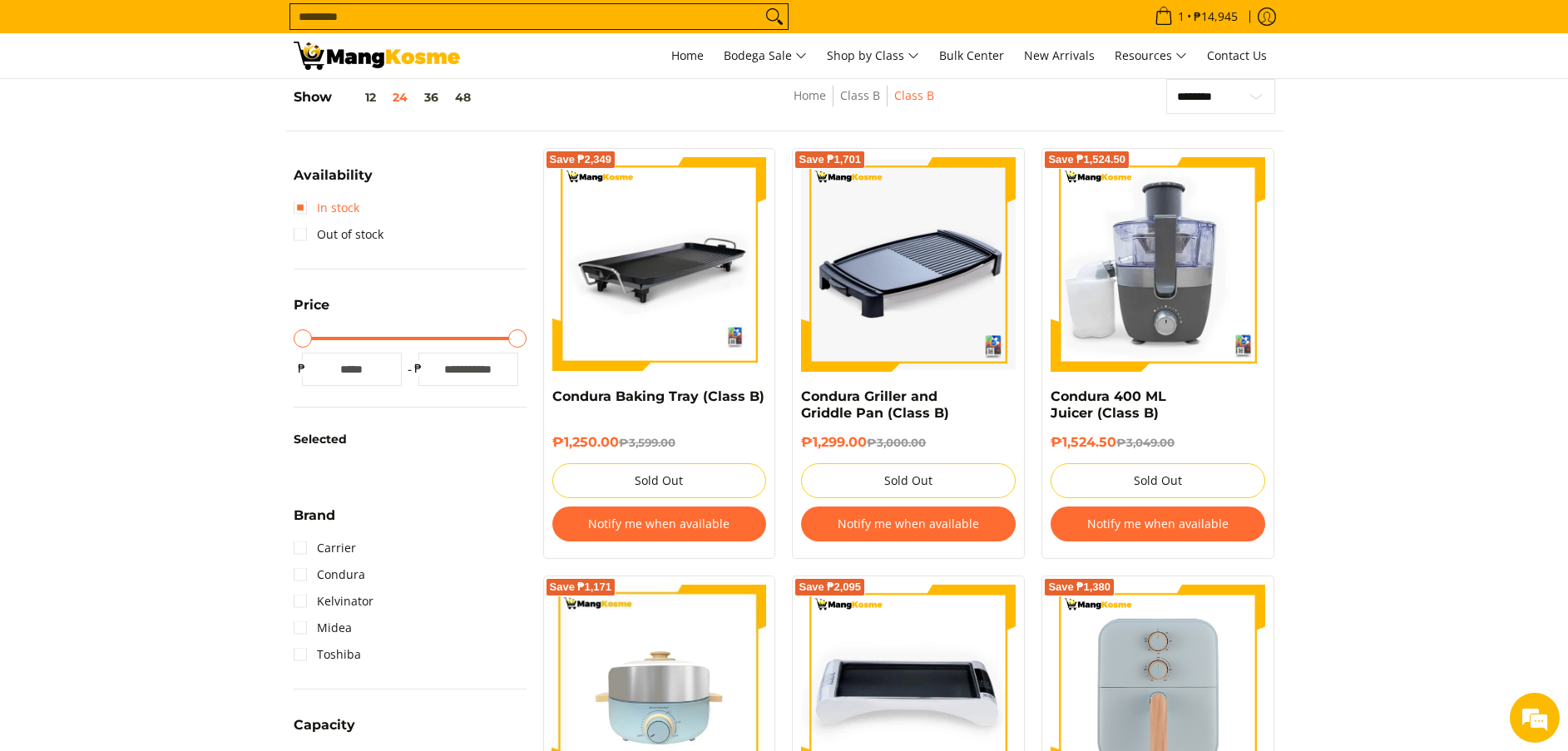
click at [323, 200] on link "In stock" at bounding box center [327, 208] width 66 height 27
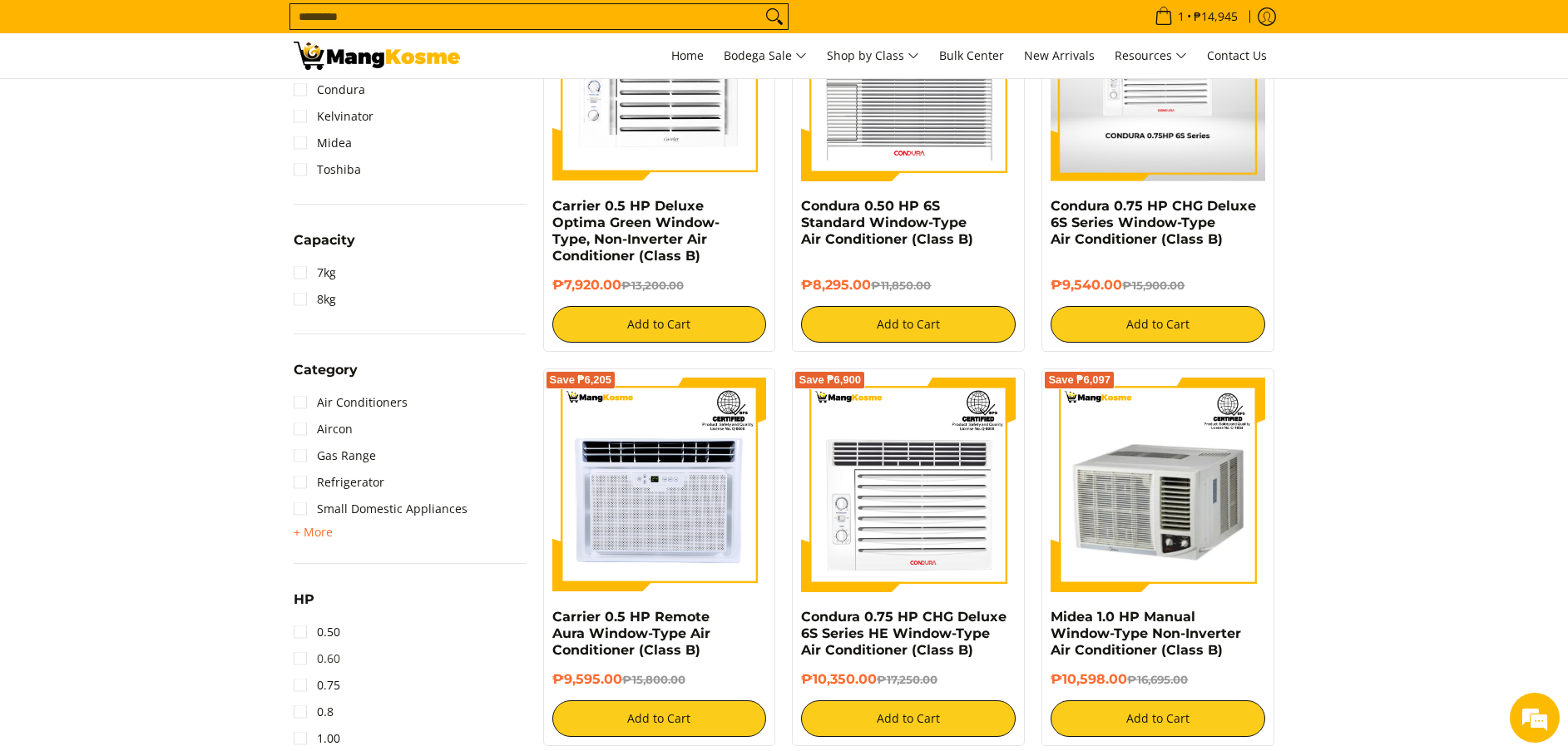
scroll to position [845, 0]
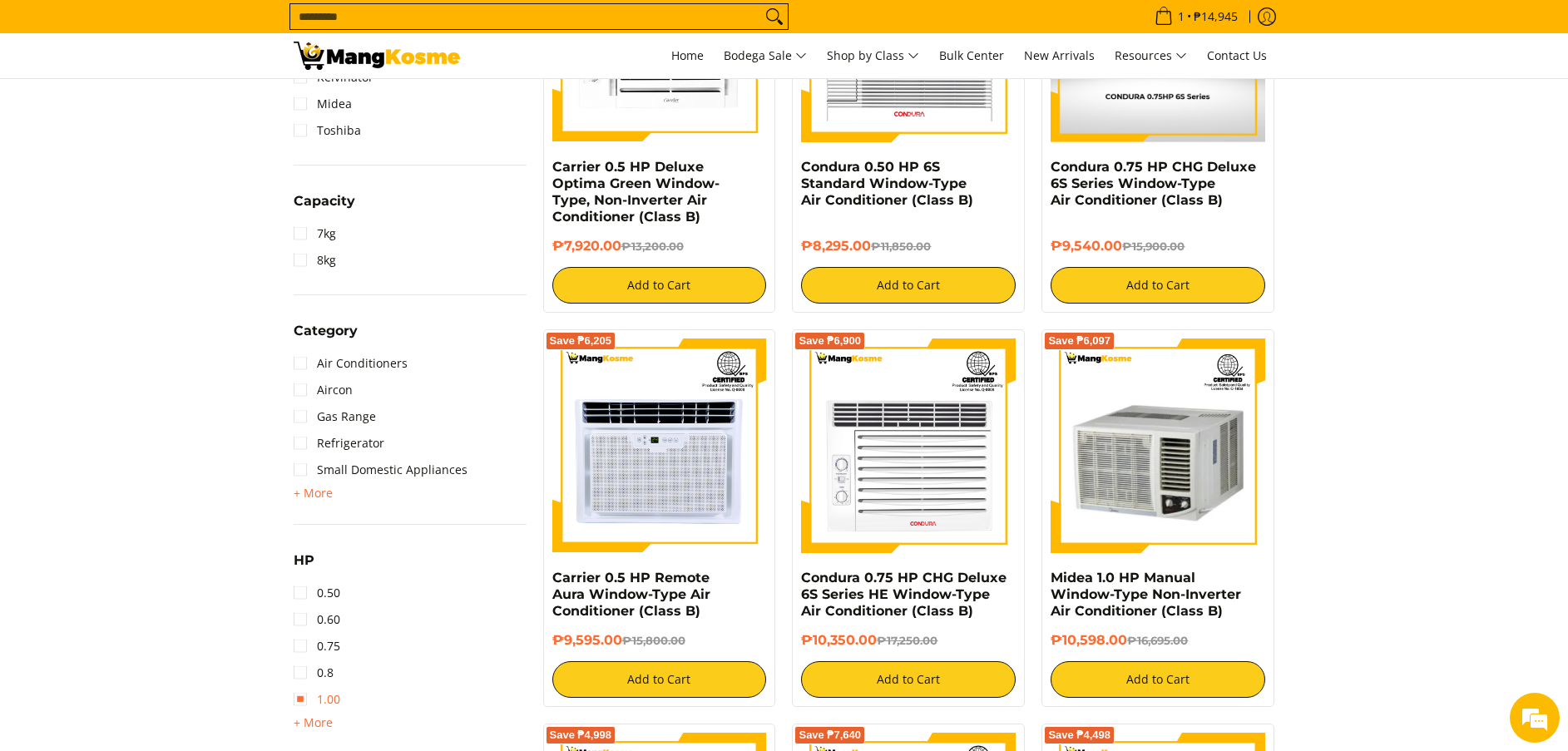
click at [329, 695] on link "1.00" at bounding box center [317, 700] width 46 height 27
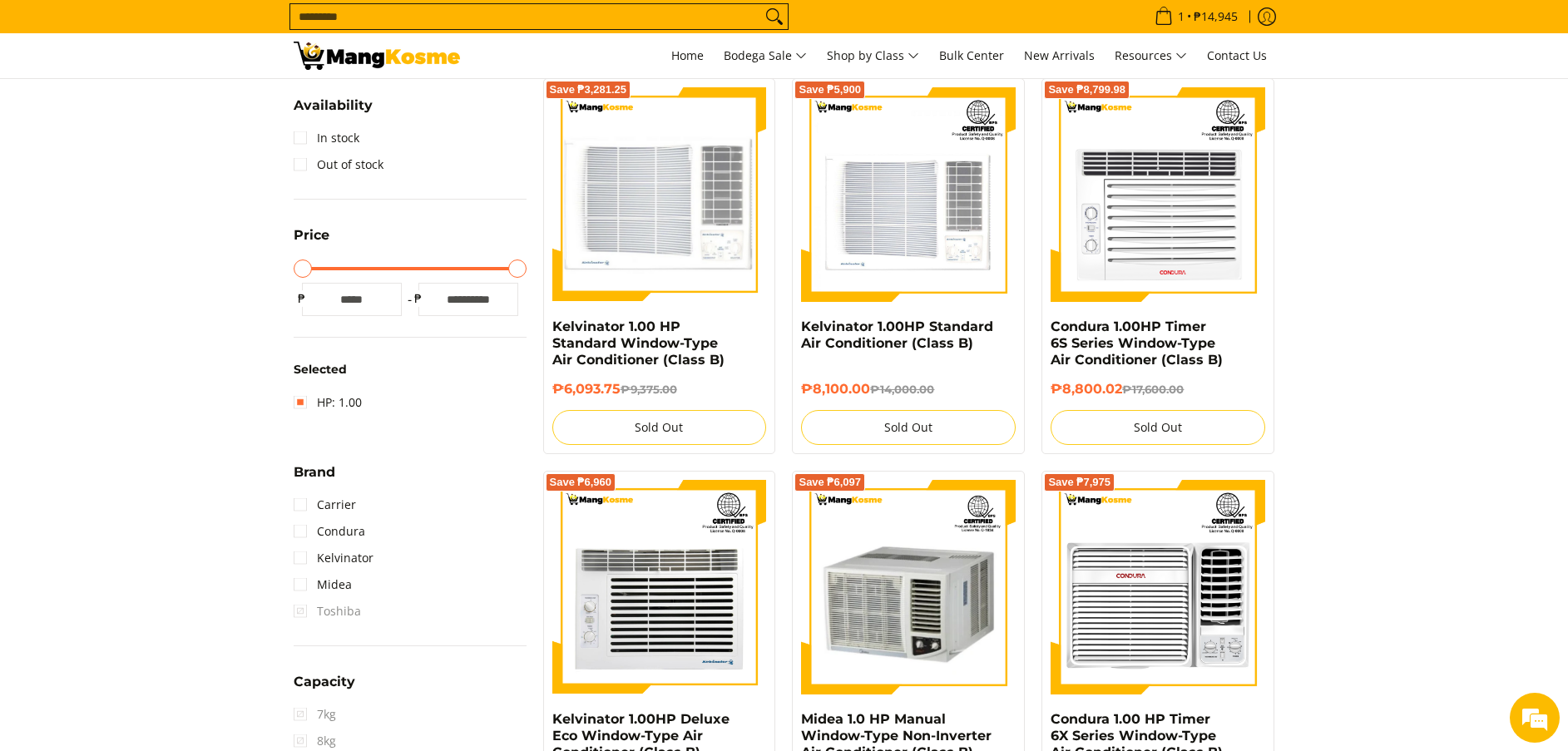
scroll to position [221, 0]
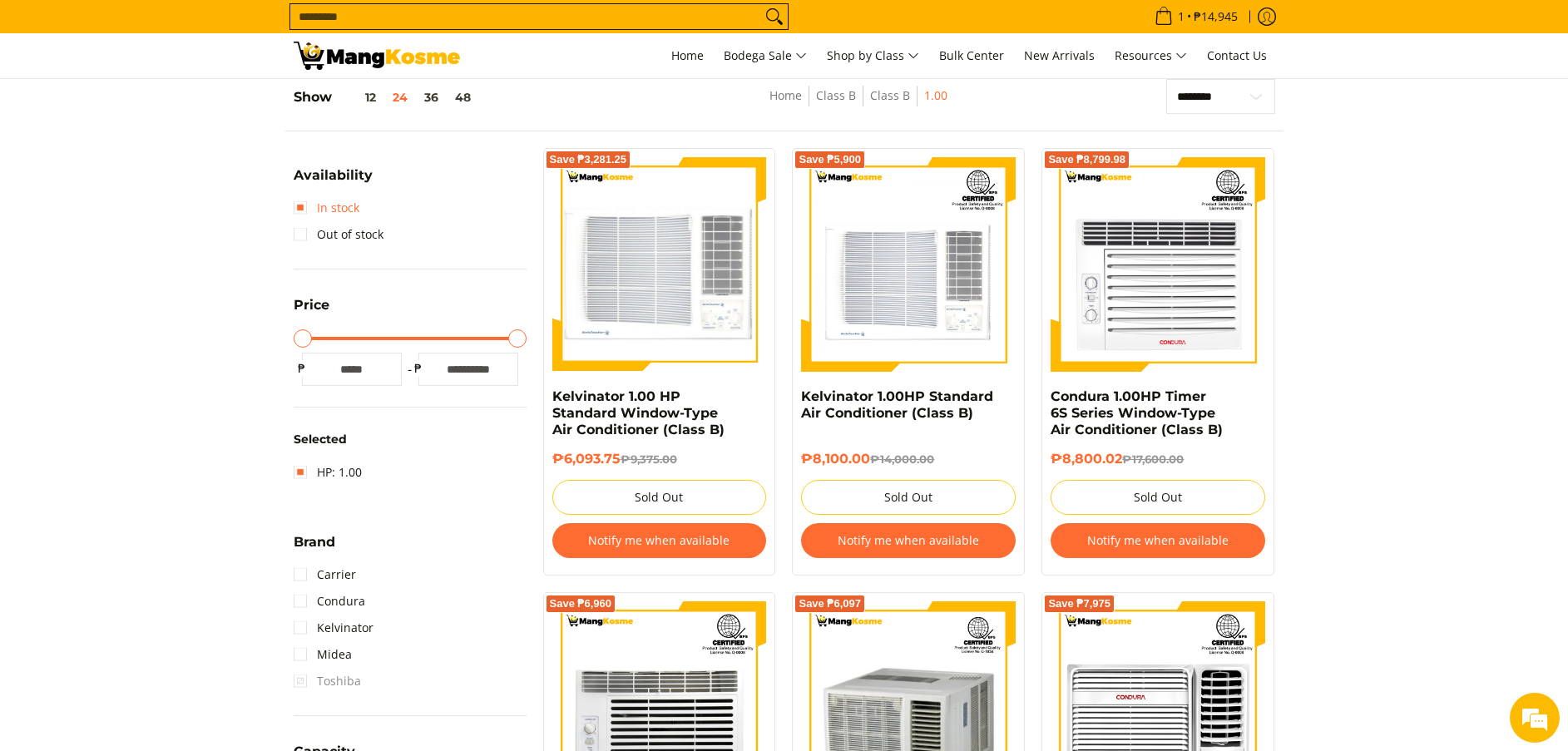
click at [349, 210] on link "In stock" at bounding box center [327, 208] width 66 height 27
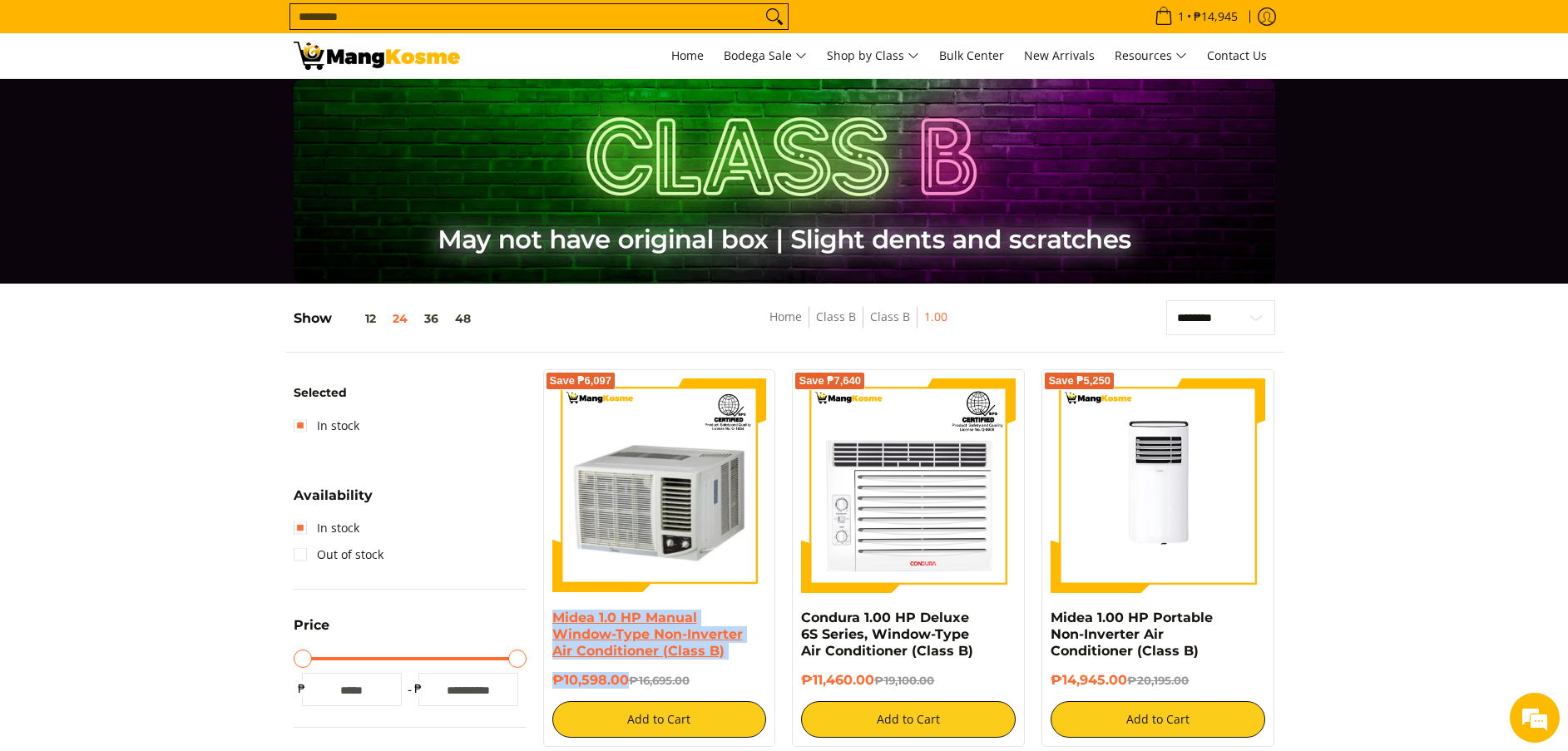
copy div "Midea 1.0 HP Manual Window-Type Non-Inverter Air Conditioner (Class B) ₱10,598.…"
drag, startPoint x: 624, startPoint y: 679, endPoint x: 558, endPoint y: 615, distance: 91.9
click at [558, 615] on div "Midea 1.0 HP Manual Window-Type Non-Inverter Air Conditioner (Class B) ₱10,598.…" at bounding box center [659, 674] width 215 height 128
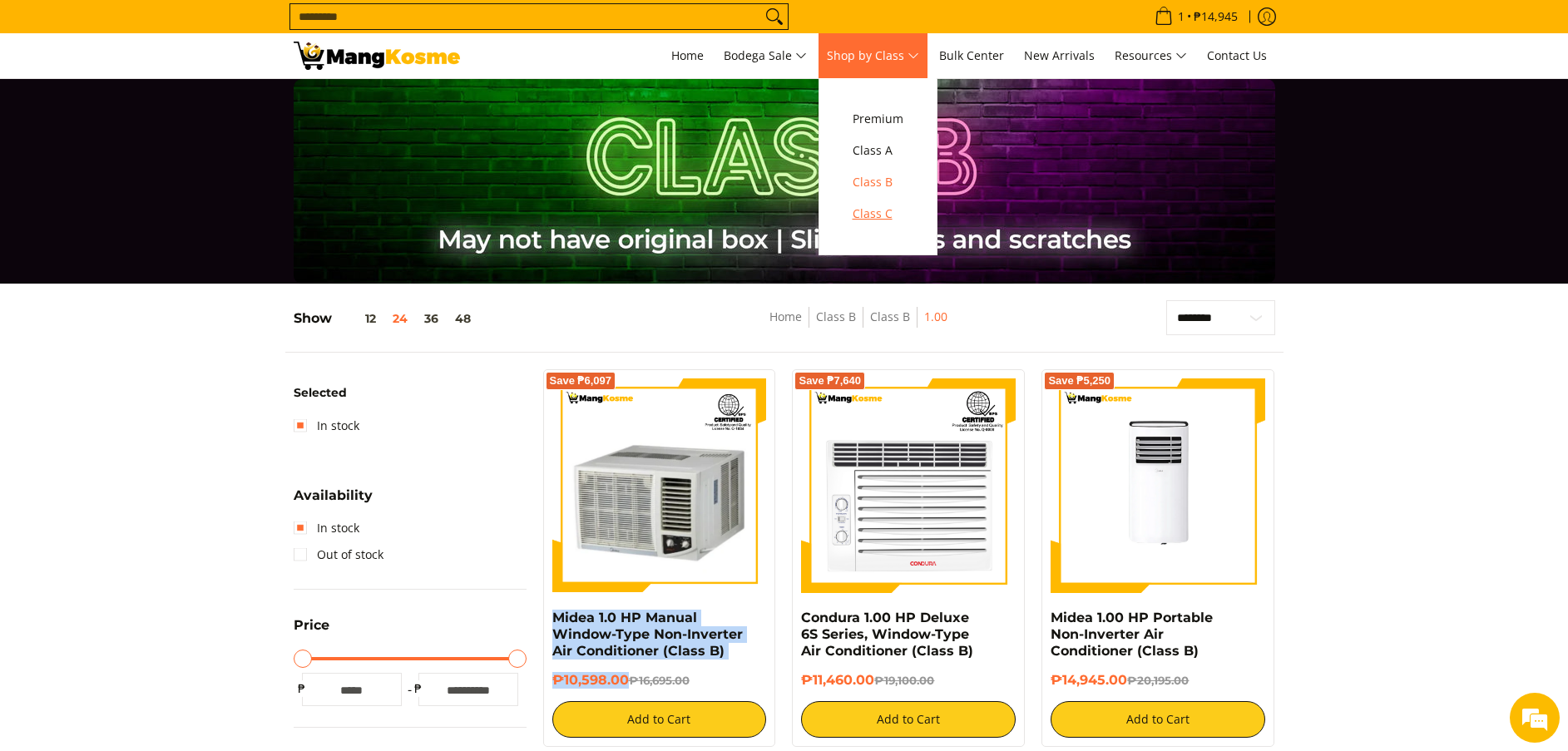
drag, startPoint x: 882, startPoint y: 216, endPoint x: 823, endPoint y: 154, distance: 85.6
click at [882, 216] on span "Class C" at bounding box center [878, 214] width 51 height 21
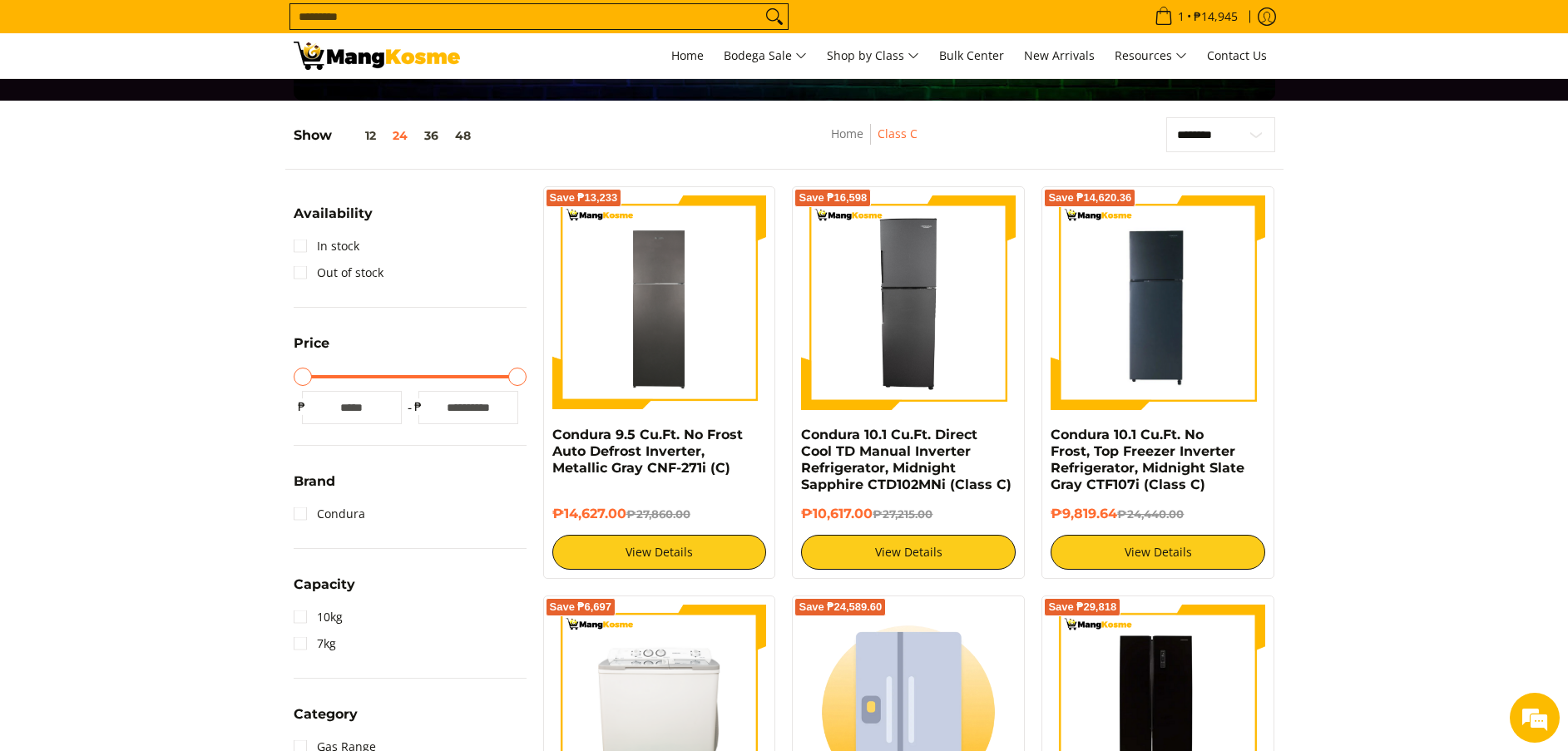
scroll to position [375, 0]
